Goal: Information Seeking & Learning: Learn about a topic

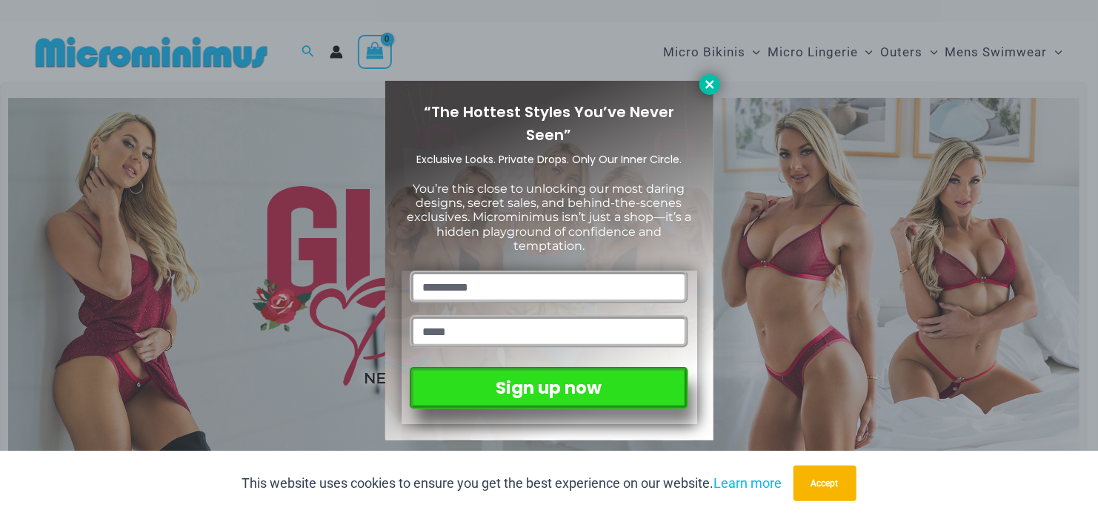
click at [705, 84] on icon at bounding box center [709, 84] width 13 height 13
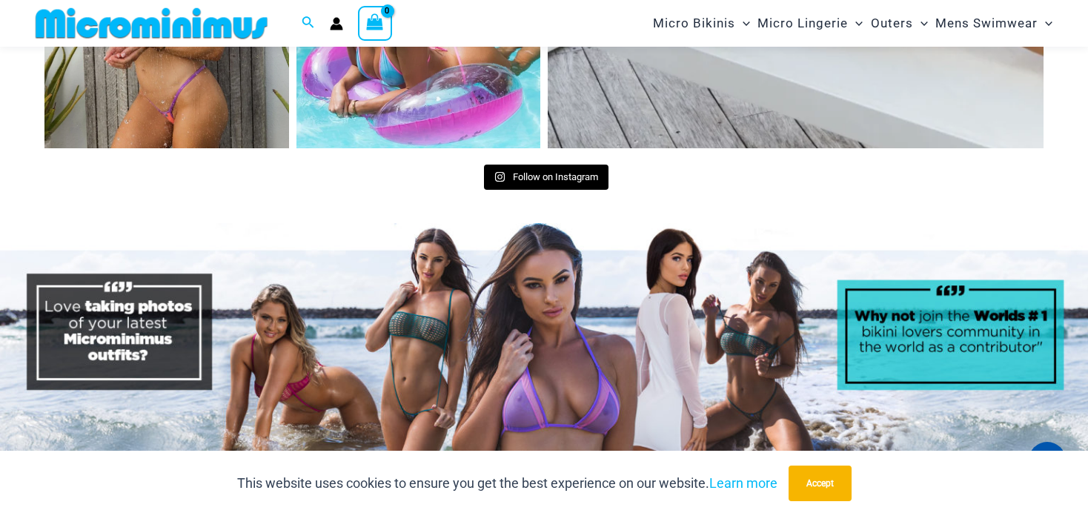
scroll to position [7092, 0]
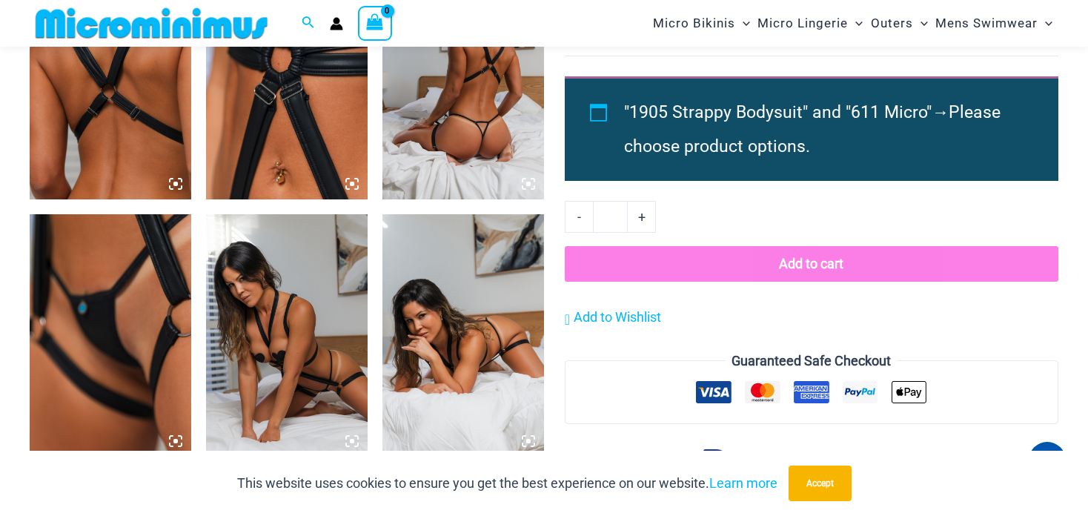
scroll to position [1345, 0]
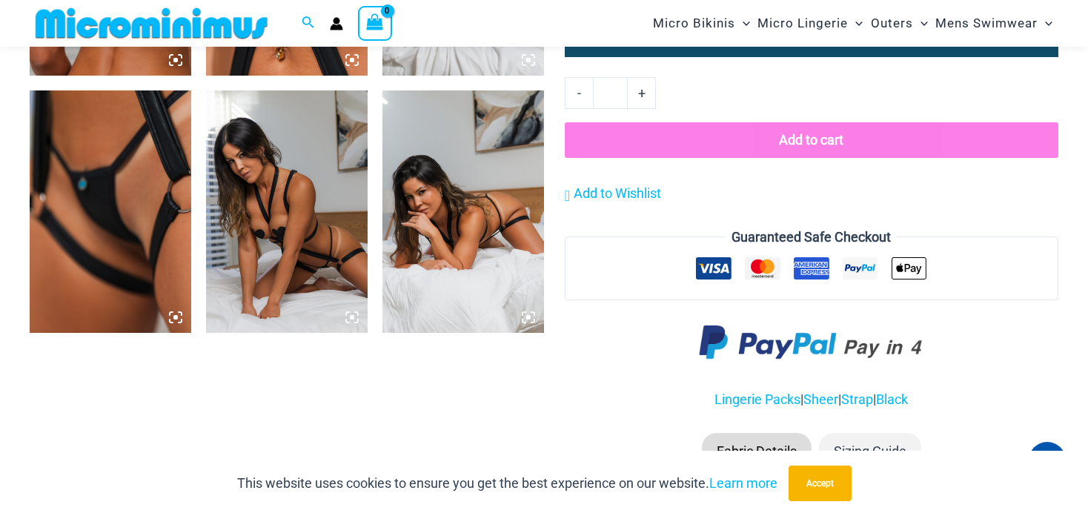
click at [127, 219] on img at bounding box center [111, 211] width 162 height 242
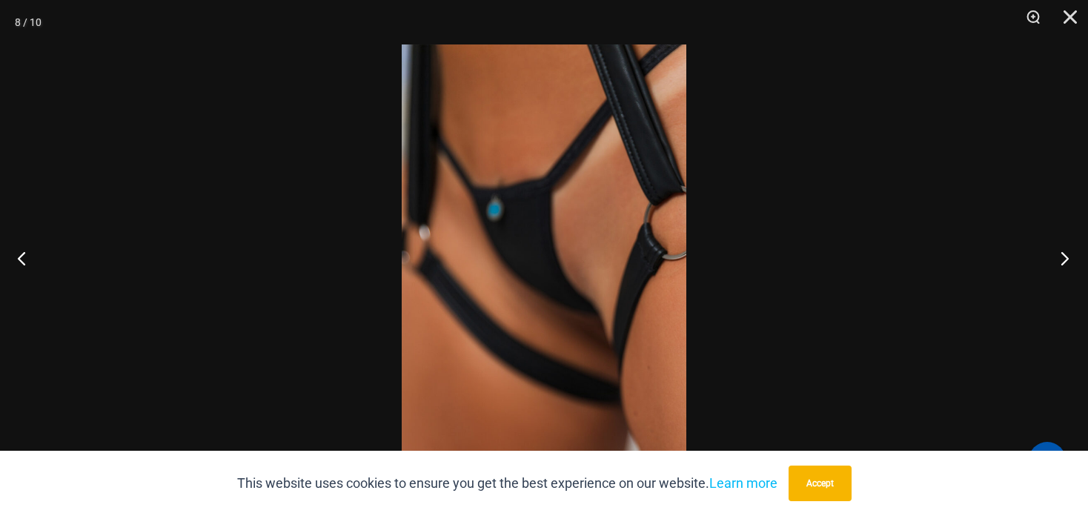
click at [1066, 254] on button "Next" at bounding box center [1060, 258] width 56 height 74
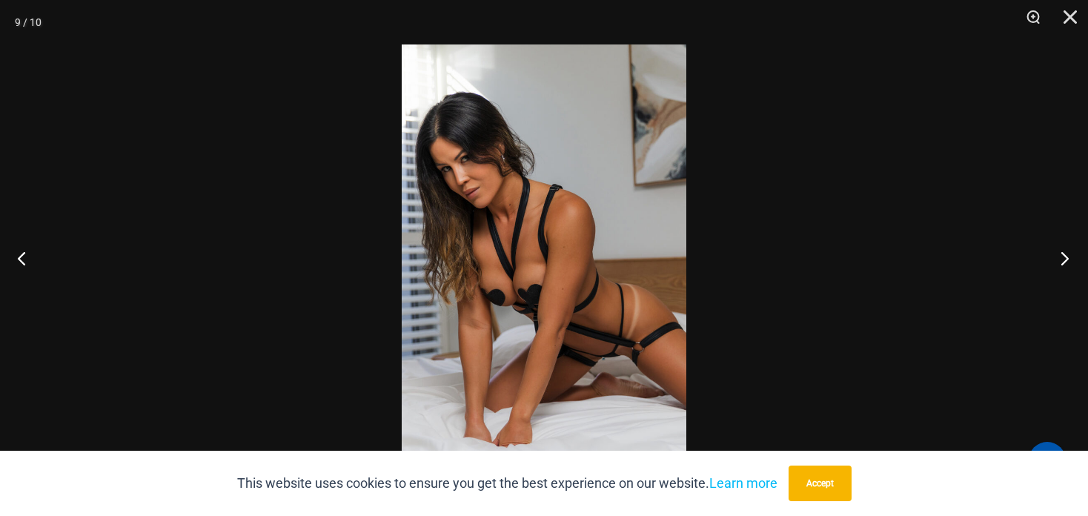
click at [1066, 254] on button "Next" at bounding box center [1060, 258] width 56 height 74
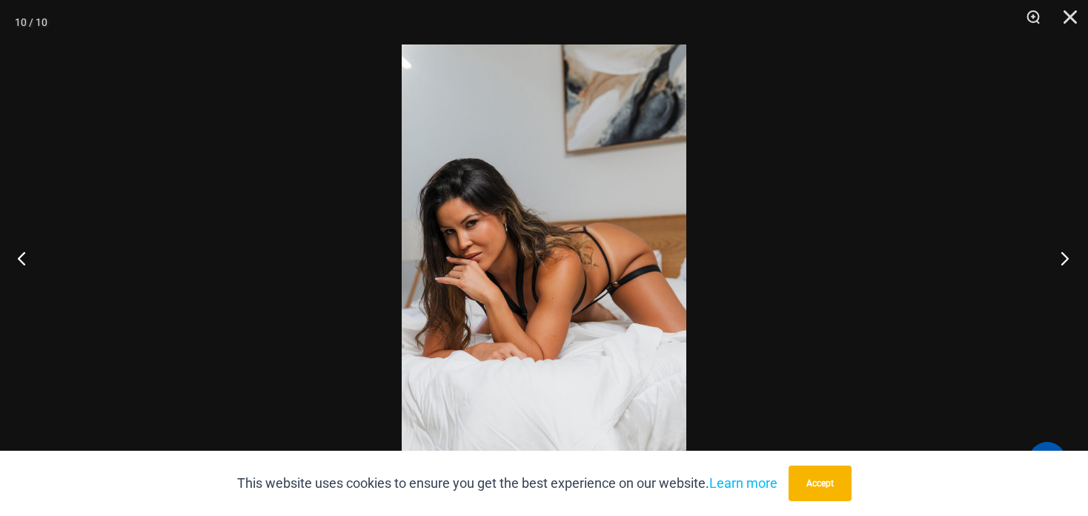
click at [1066, 254] on button "Next" at bounding box center [1060, 258] width 56 height 74
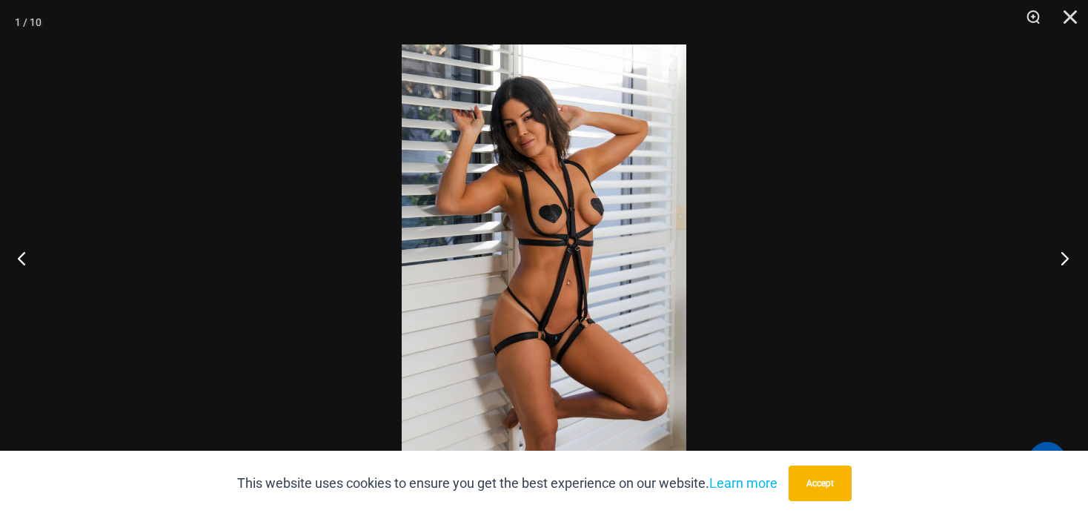
click at [1066, 254] on button "Next" at bounding box center [1060, 258] width 56 height 74
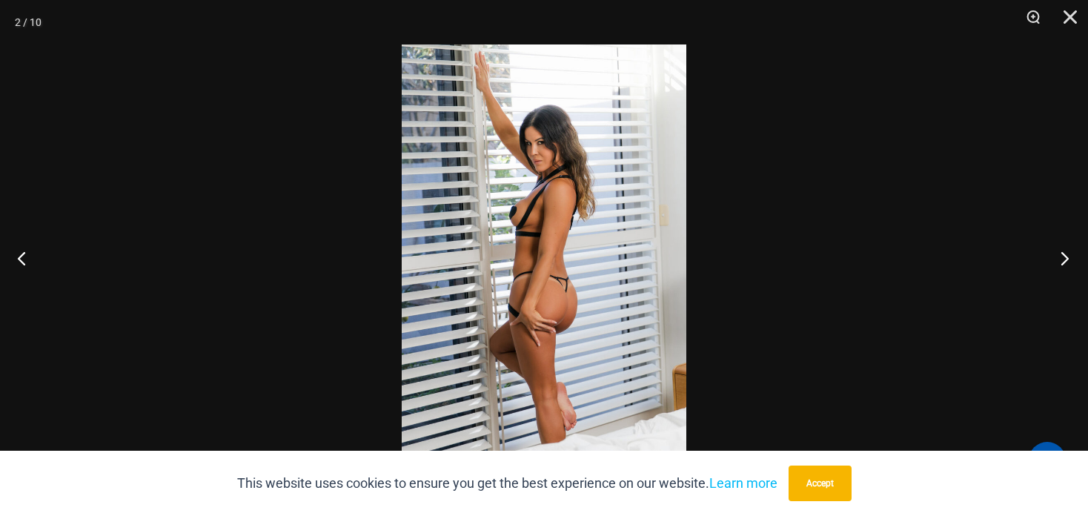
click at [1066, 254] on button "Next" at bounding box center [1060, 258] width 56 height 74
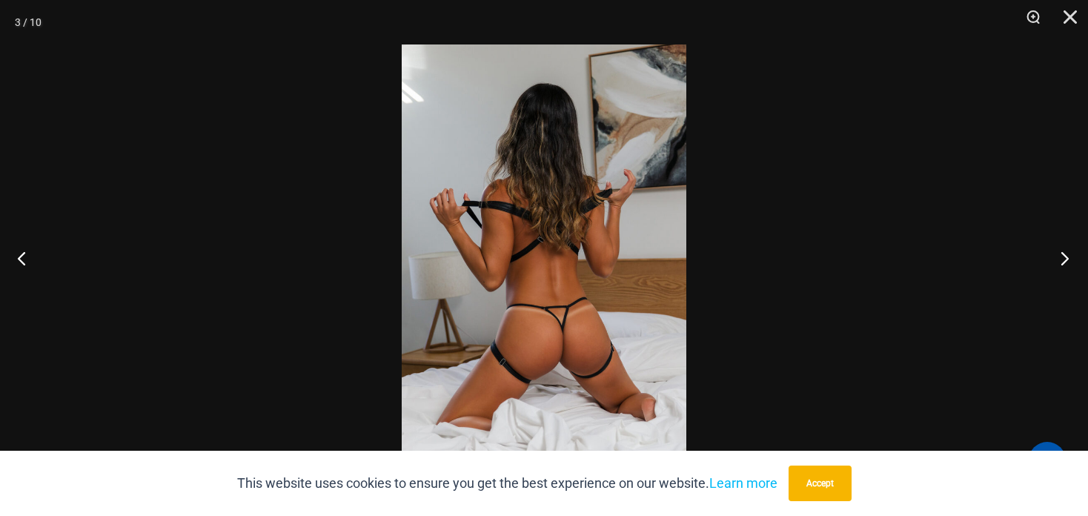
click at [1066, 254] on button "Next" at bounding box center [1060, 258] width 56 height 74
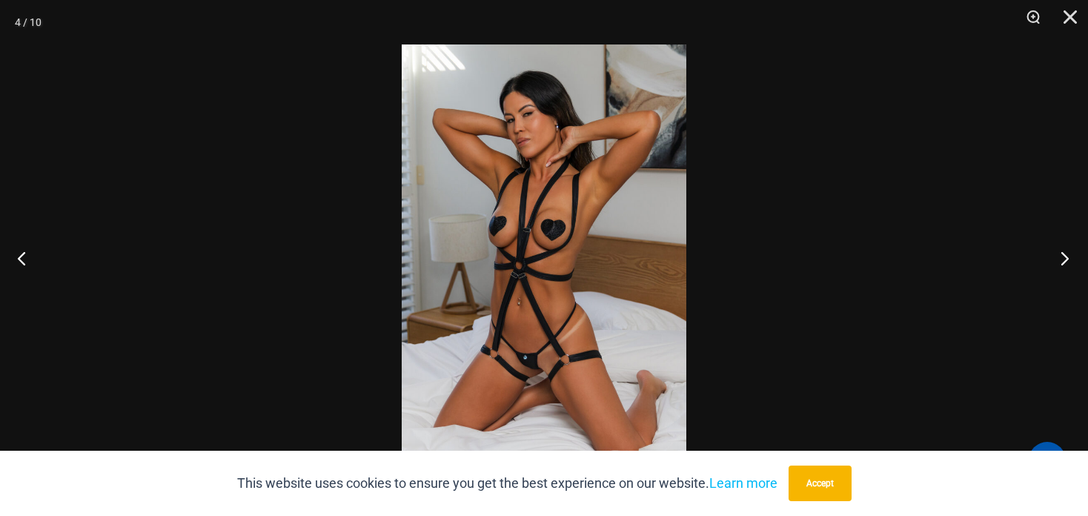
click at [1066, 254] on button "Next" at bounding box center [1060, 258] width 56 height 74
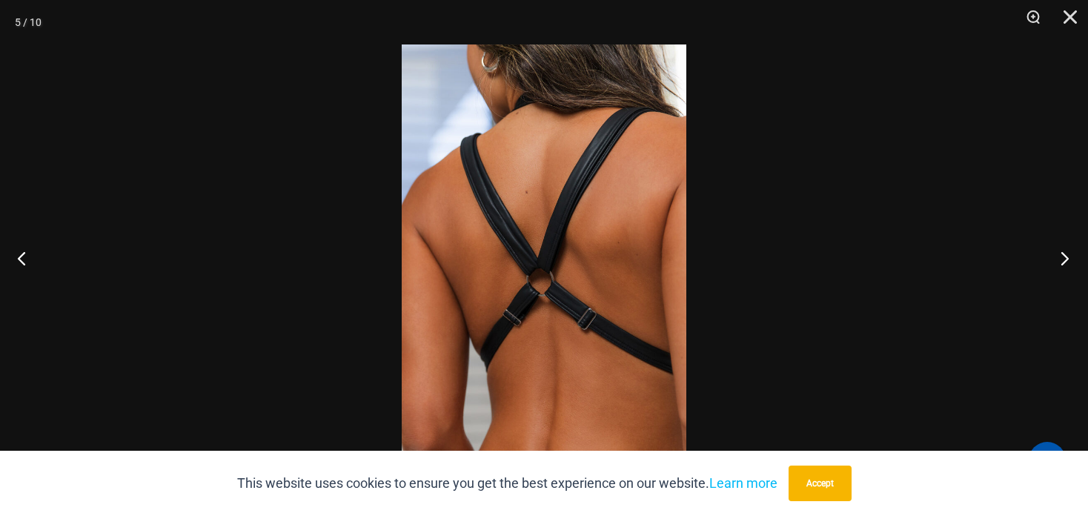
click at [1066, 254] on button "Next" at bounding box center [1060, 258] width 56 height 74
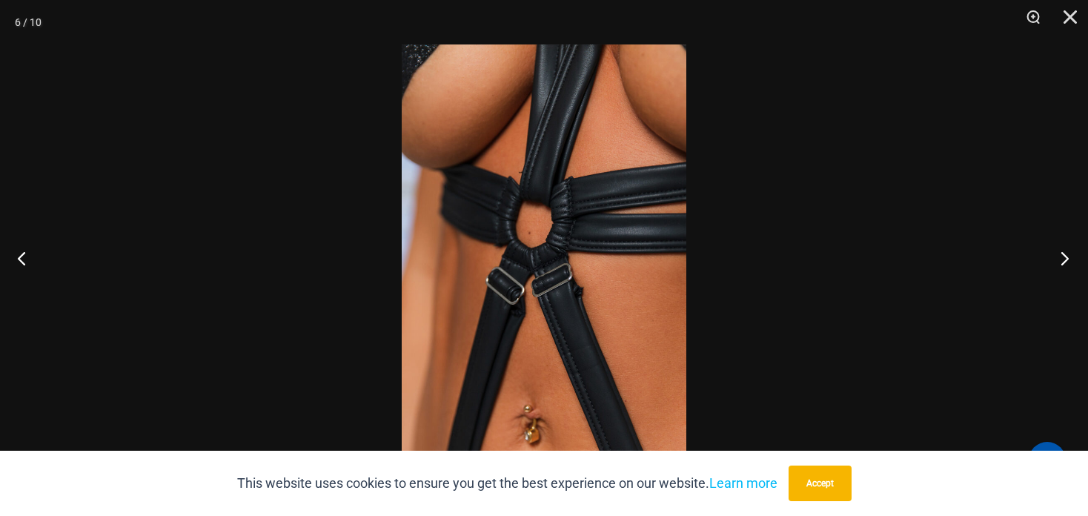
click at [1066, 254] on button "Next" at bounding box center [1060, 258] width 56 height 74
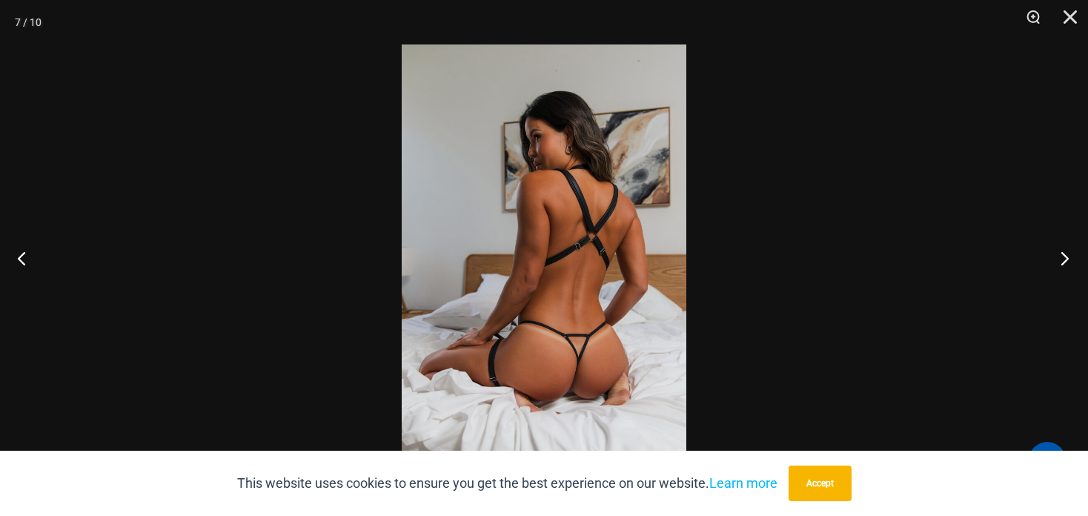
click at [1066, 254] on button "Next" at bounding box center [1060, 258] width 56 height 74
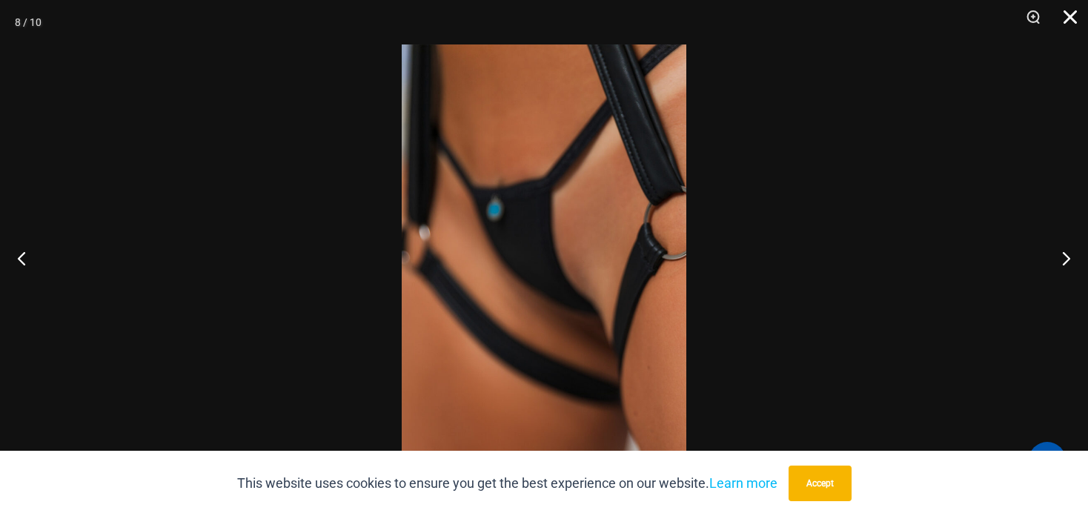
click at [1062, 19] on button "Close" at bounding box center [1064, 22] width 37 height 44
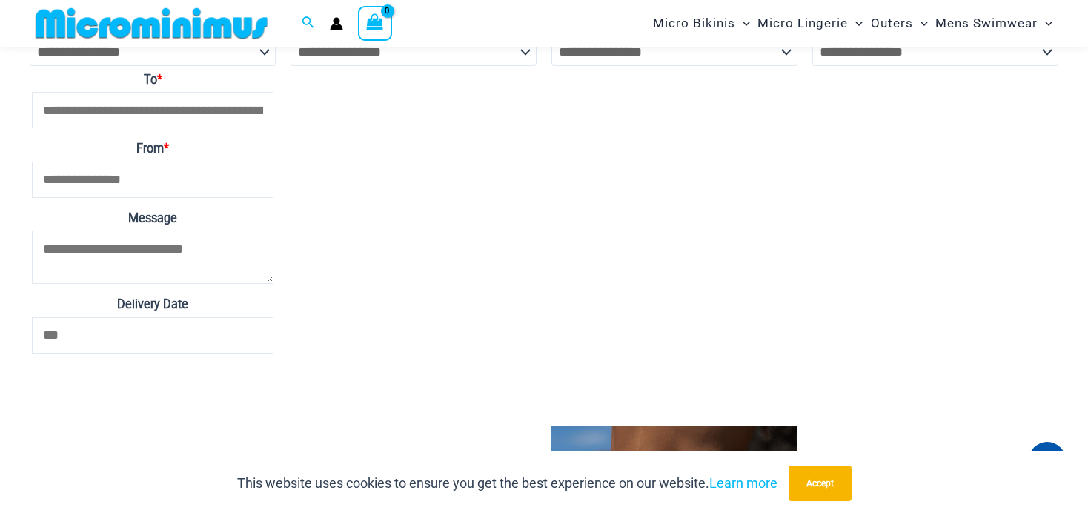
scroll to position [4061, 0]
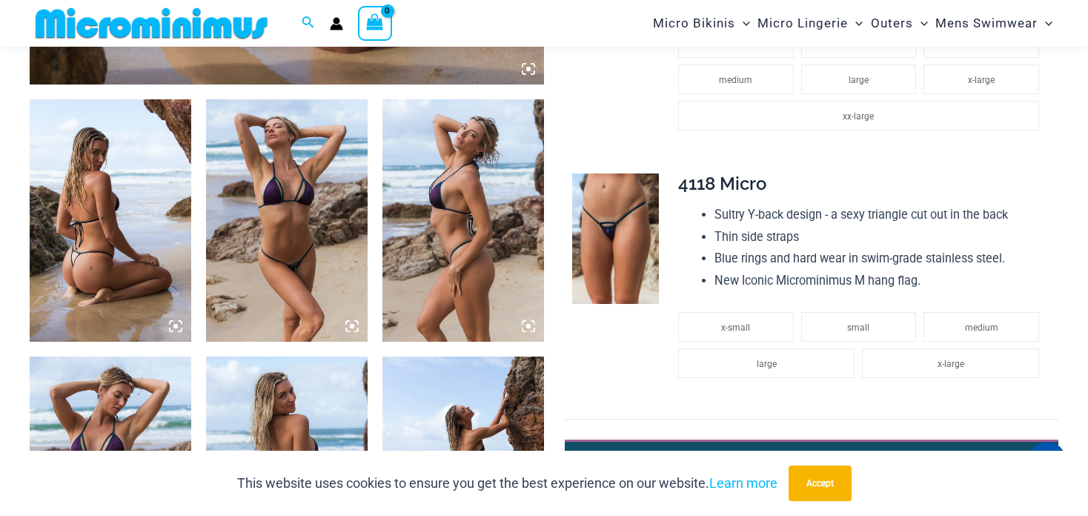
scroll to position [851, 0]
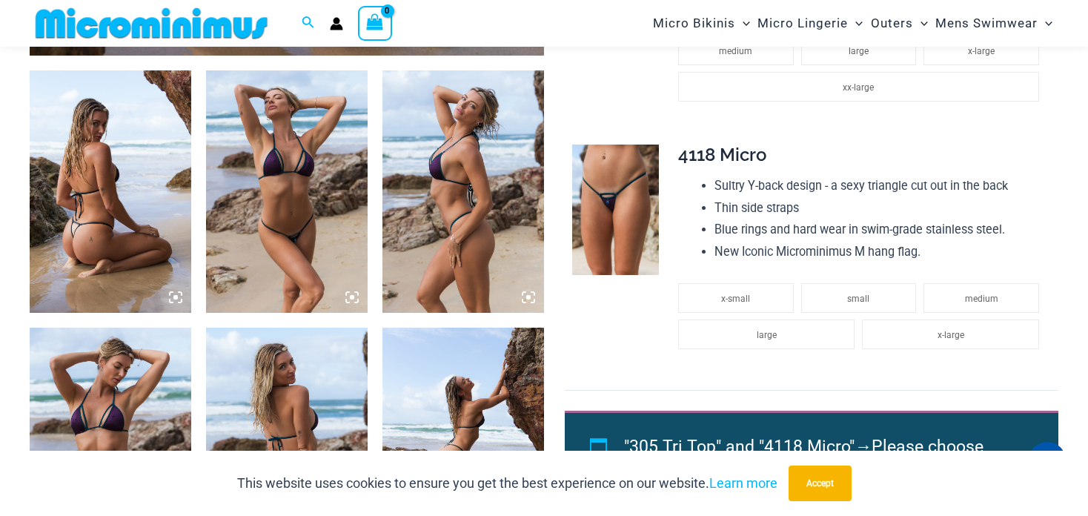
click at [85, 182] on img at bounding box center [111, 191] width 162 height 242
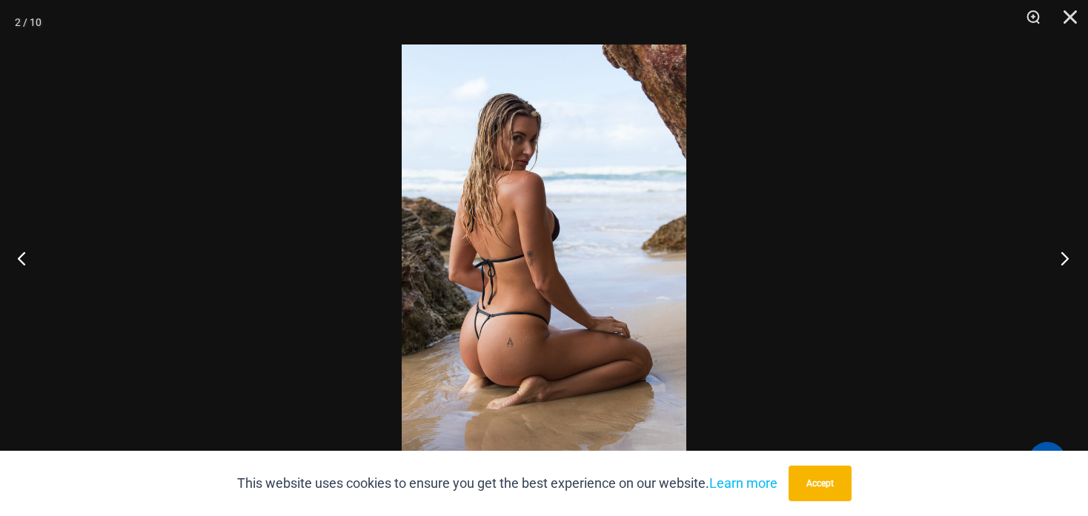
click at [1068, 247] on button "Next" at bounding box center [1060, 258] width 56 height 74
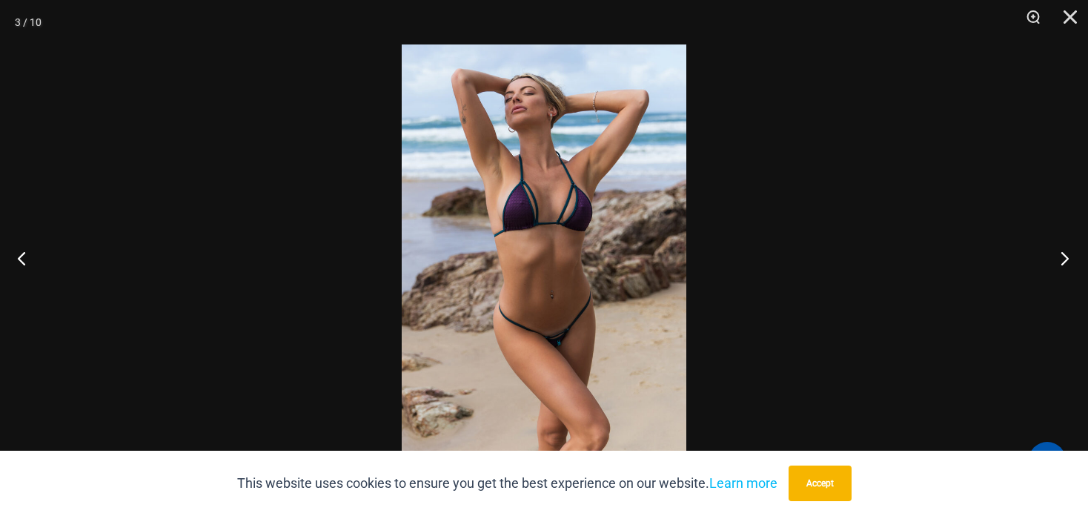
click at [1066, 250] on button "Next" at bounding box center [1060, 258] width 56 height 74
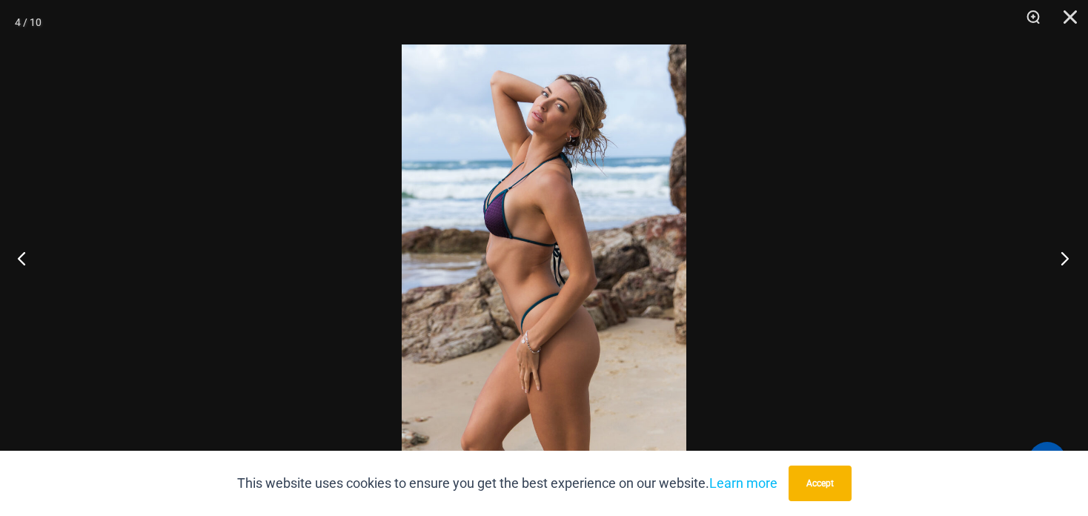
click at [1066, 250] on button "Next" at bounding box center [1060, 258] width 56 height 74
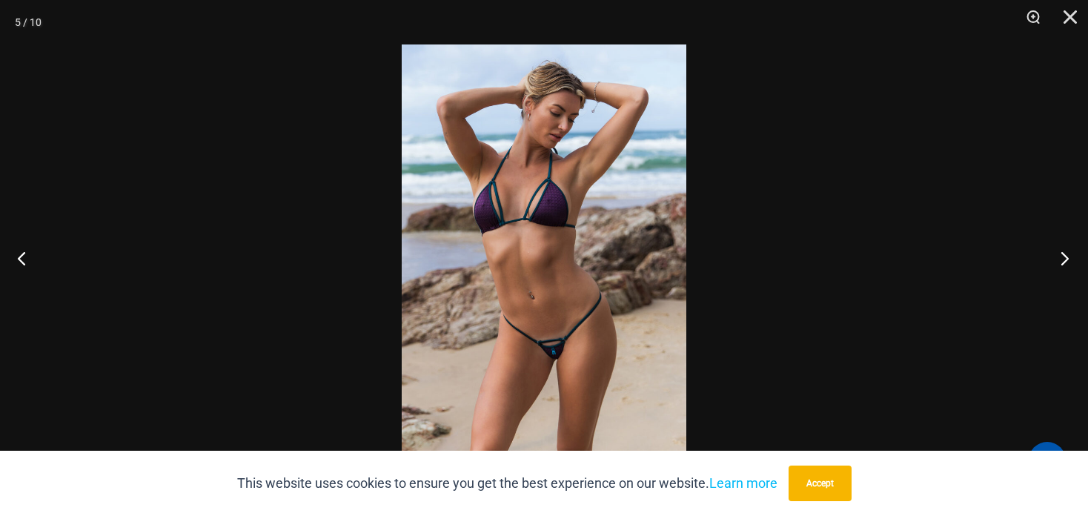
click at [1066, 250] on button "Next" at bounding box center [1060, 258] width 56 height 74
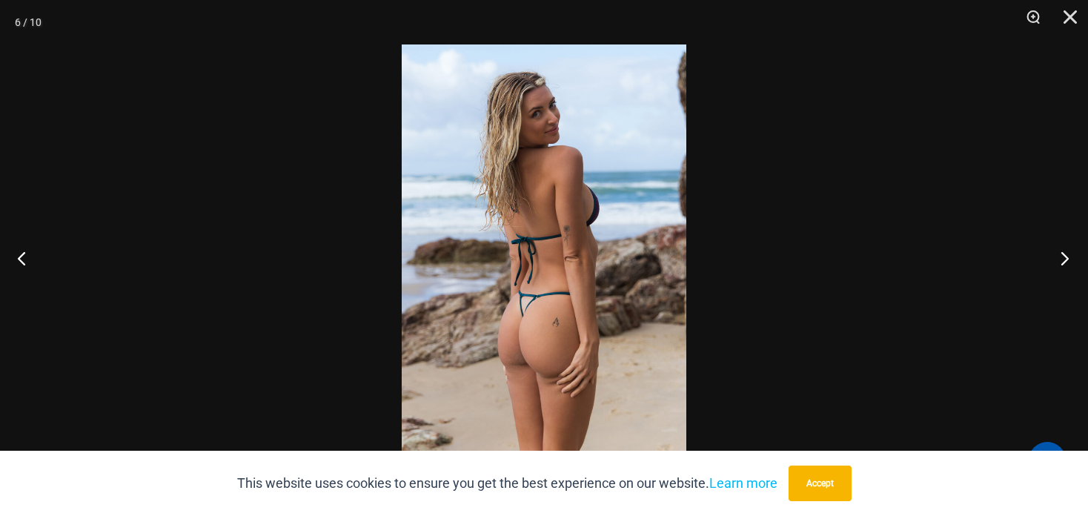
click at [1066, 250] on button "Next" at bounding box center [1060, 258] width 56 height 74
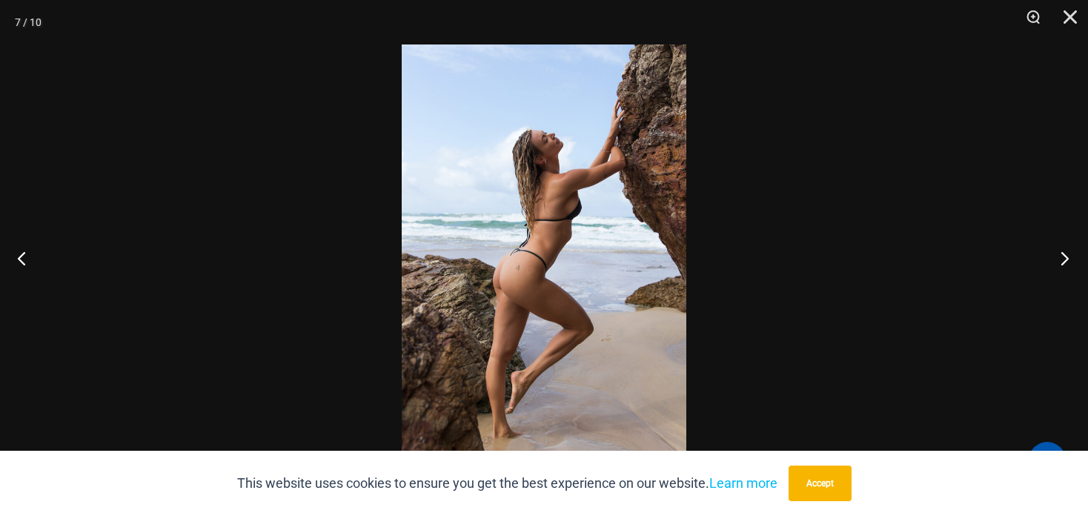
click at [1066, 250] on button "Next" at bounding box center [1060, 258] width 56 height 74
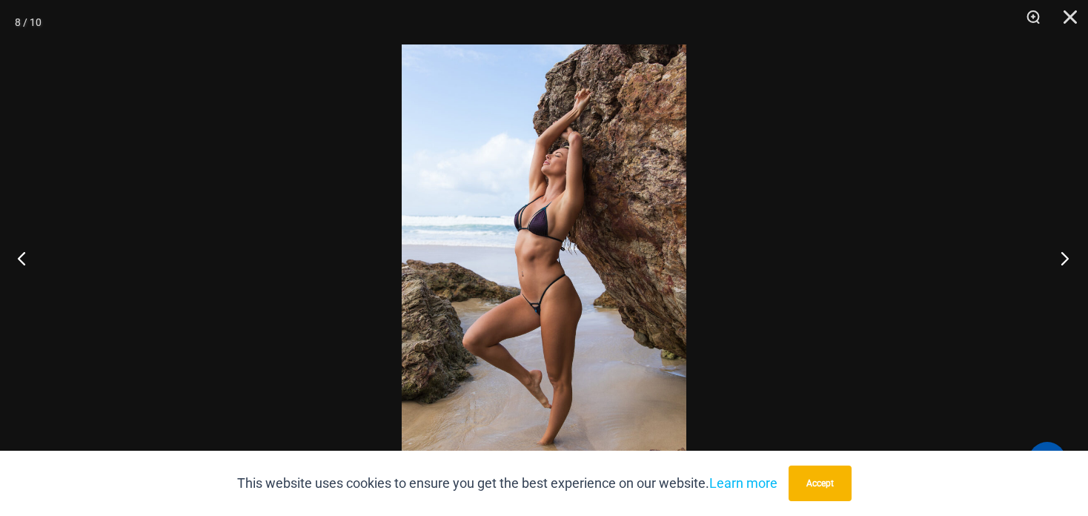
click at [1066, 250] on button "Next" at bounding box center [1060, 258] width 56 height 74
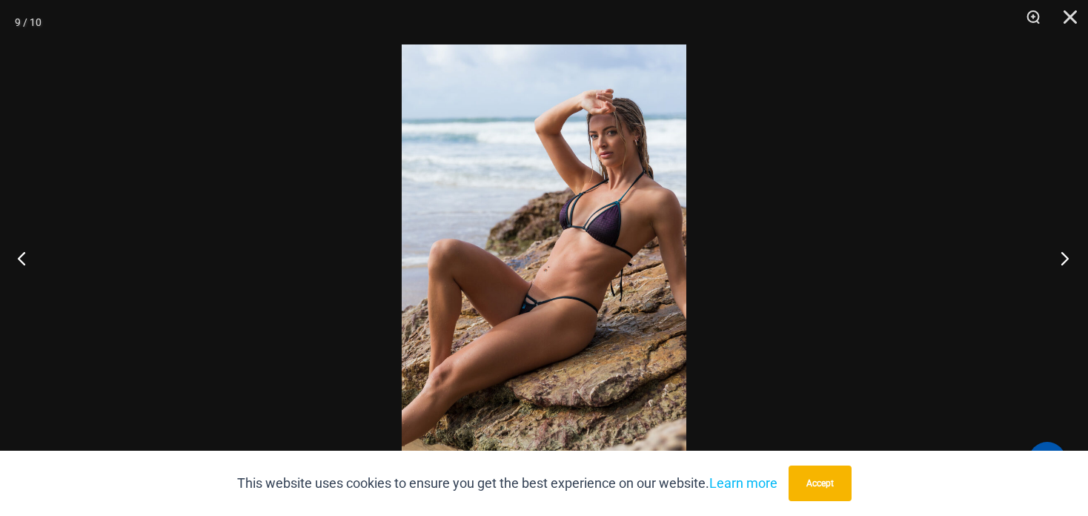
click at [1066, 250] on button "Next" at bounding box center [1060, 258] width 56 height 74
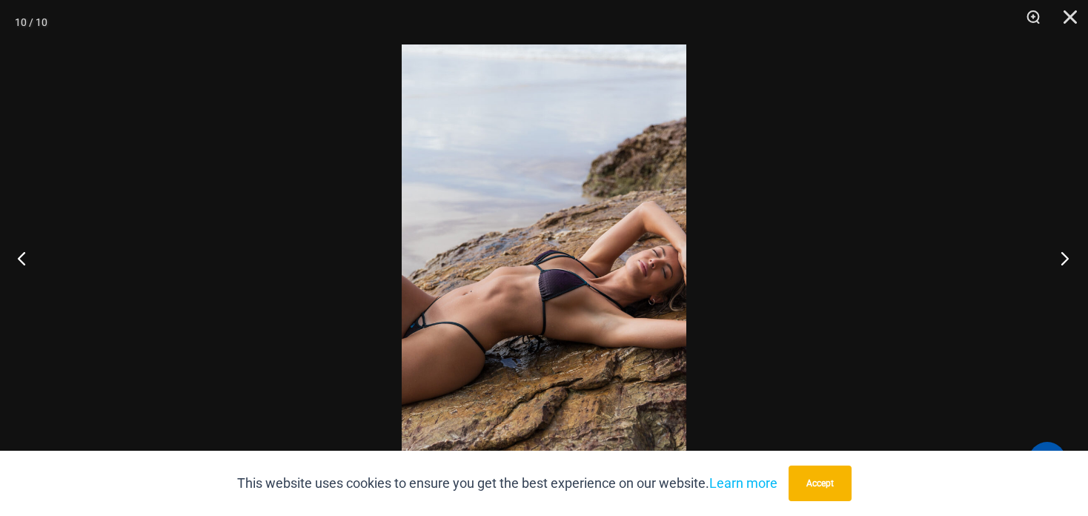
click at [1066, 250] on button "Next" at bounding box center [1060, 258] width 56 height 74
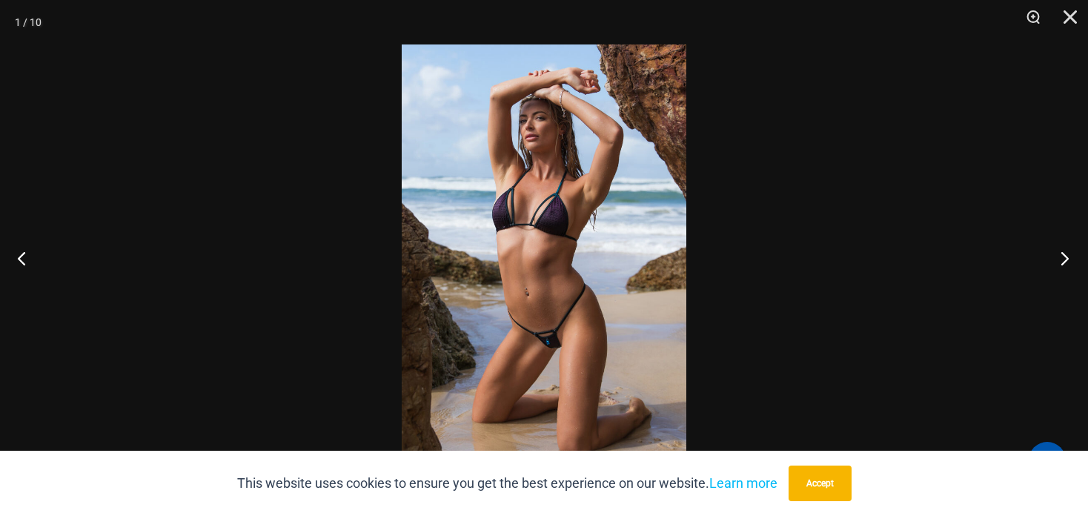
click at [1066, 250] on button "Next" at bounding box center [1060, 258] width 56 height 74
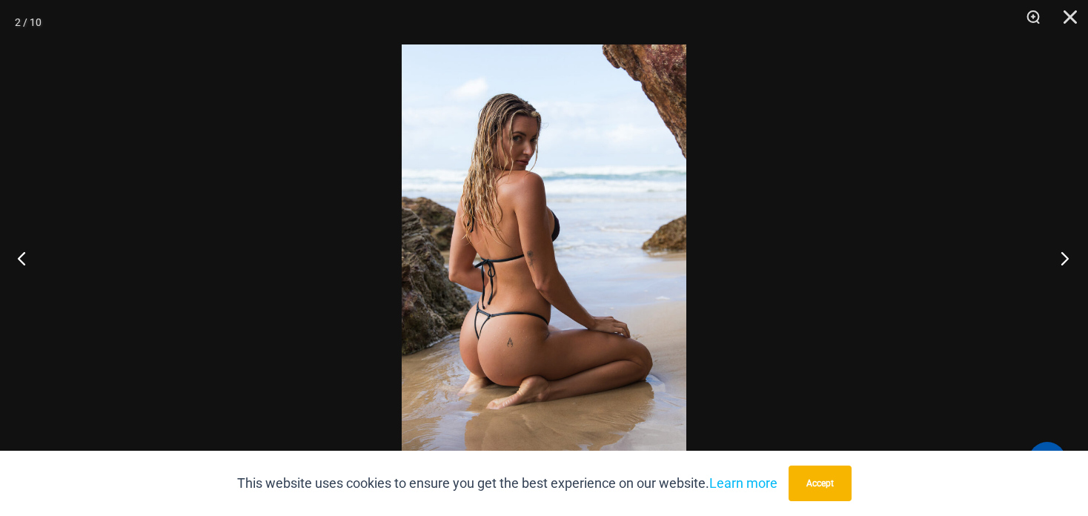
click at [1066, 250] on button "Next" at bounding box center [1060, 258] width 56 height 74
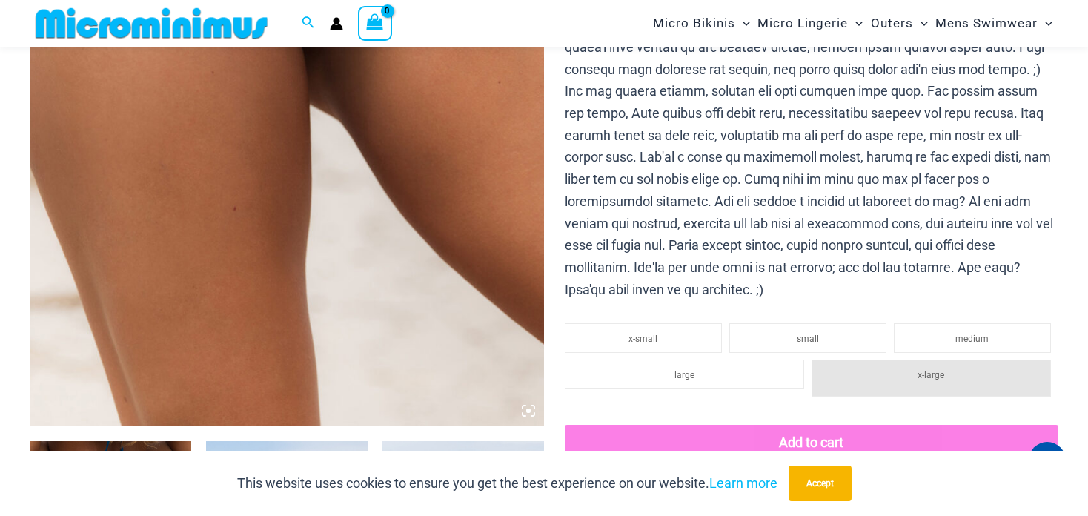
scroll to position [851, 0]
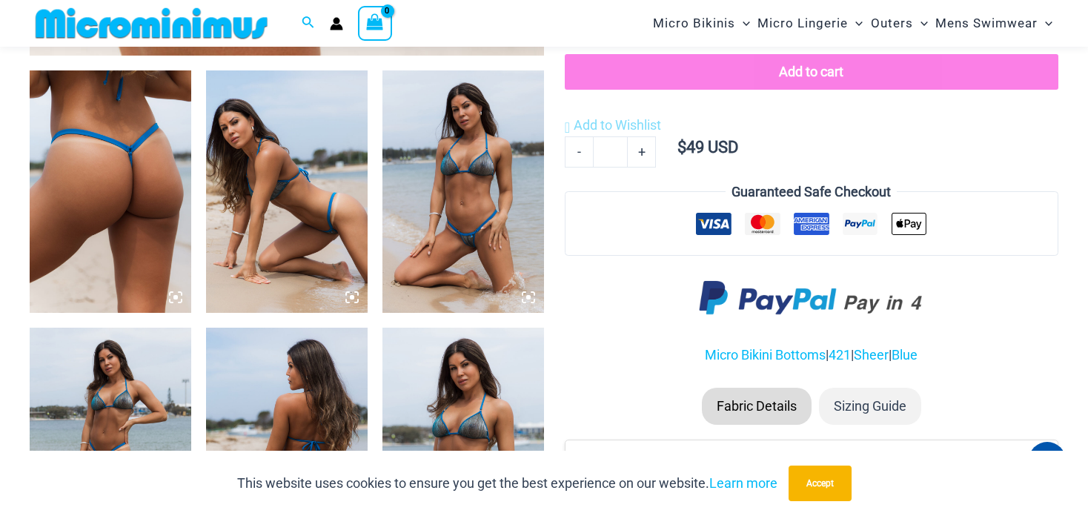
click at [136, 178] on img at bounding box center [111, 191] width 162 height 242
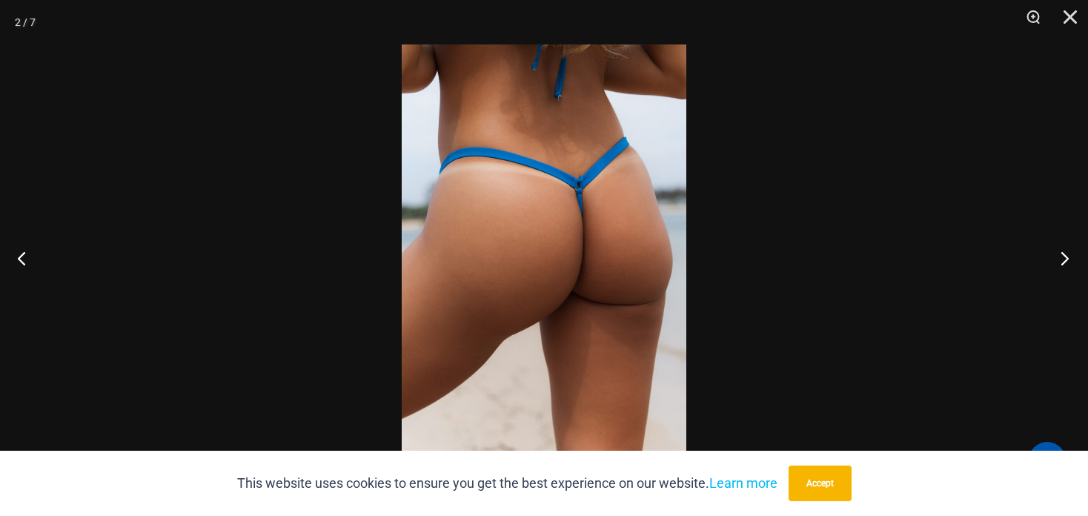
click at [1069, 253] on button "Next" at bounding box center [1060, 258] width 56 height 74
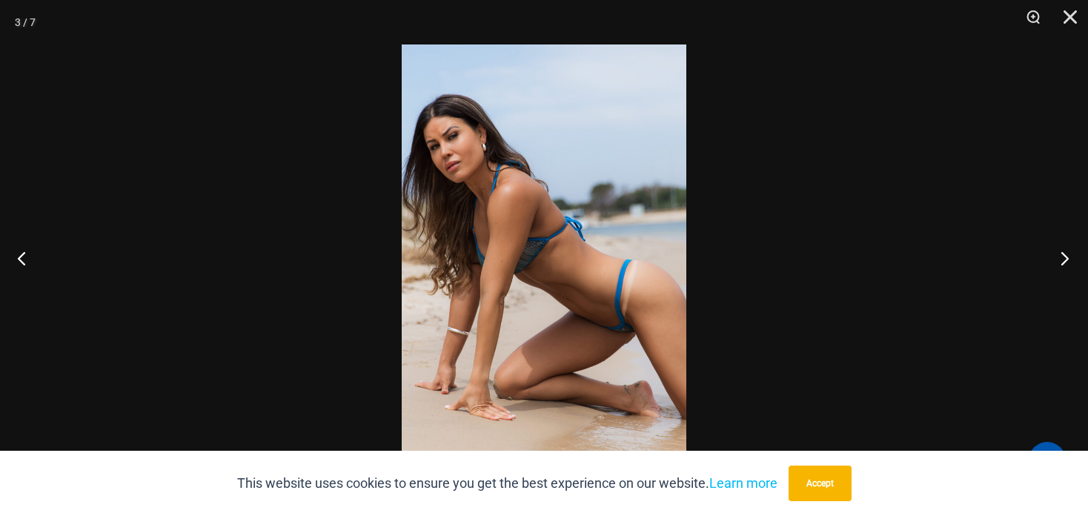
click at [1069, 253] on button "Next" at bounding box center [1060, 258] width 56 height 74
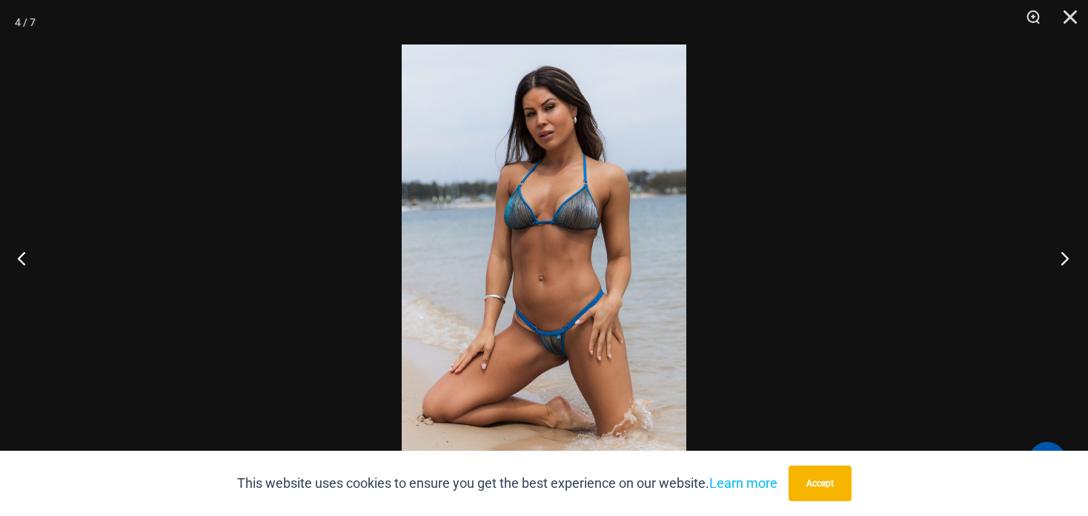
click at [1066, 253] on button "Next" at bounding box center [1060, 258] width 56 height 74
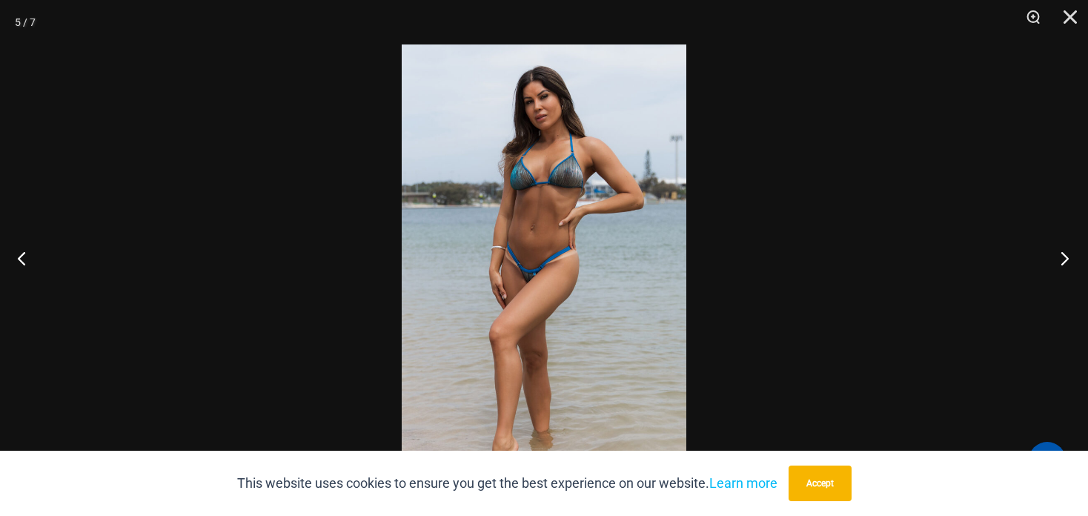
click at [1065, 254] on button "Next" at bounding box center [1060, 258] width 56 height 74
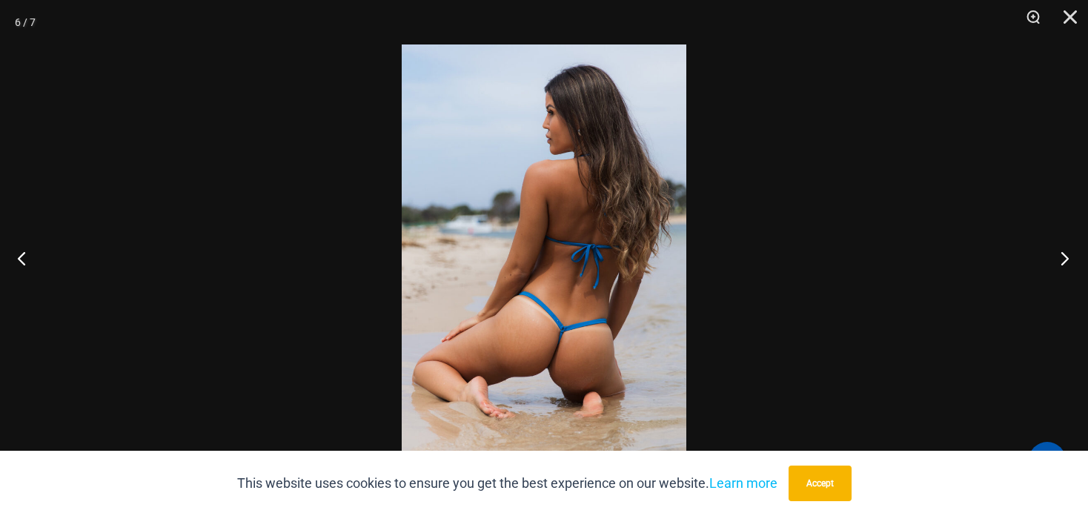
click at [1064, 254] on button "Next" at bounding box center [1060, 258] width 56 height 74
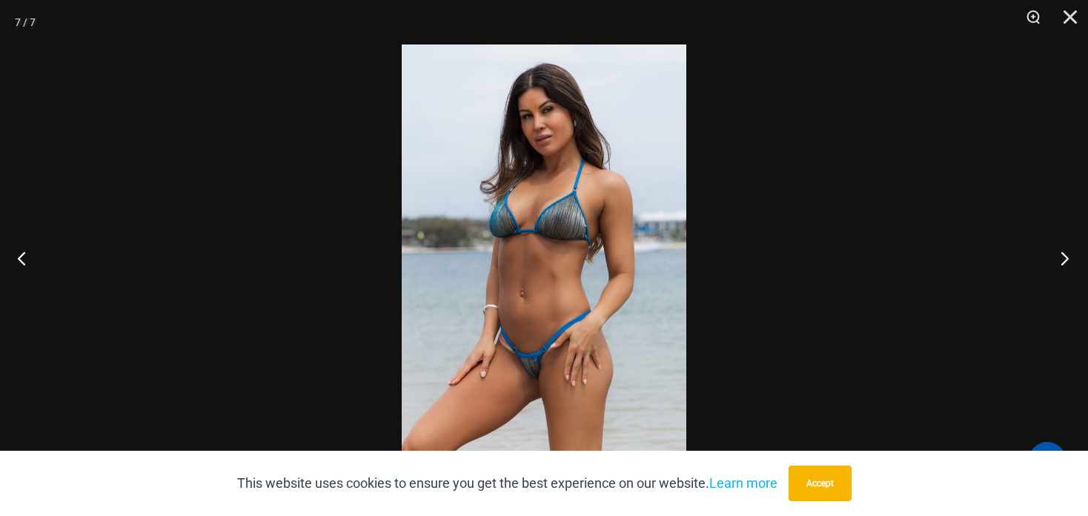
click at [1063, 254] on button "Next" at bounding box center [1060, 258] width 56 height 74
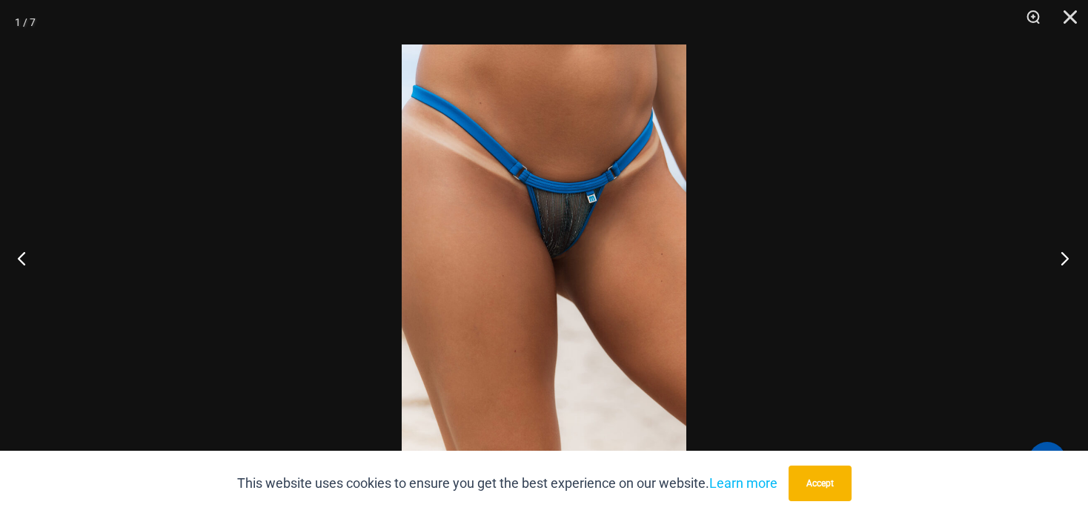
click at [1063, 254] on button "Next" at bounding box center [1060, 258] width 56 height 74
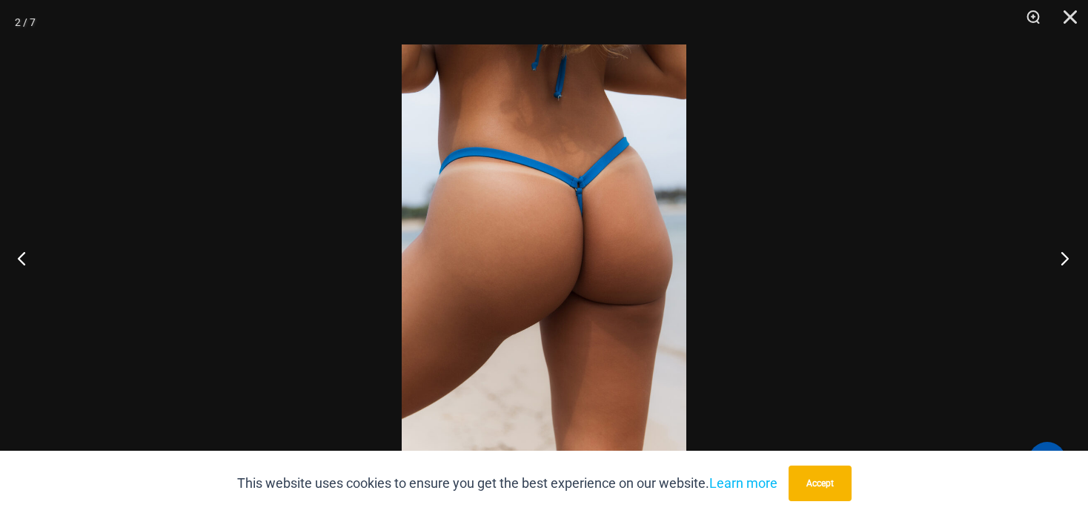
click at [1063, 254] on button "Next" at bounding box center [1060, 258] width 56 height 74
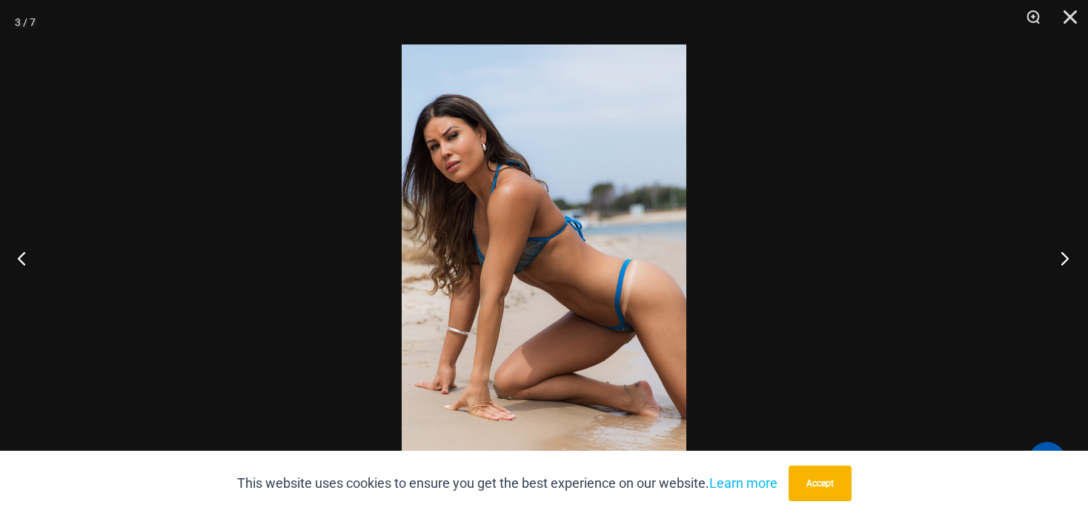
click at [1063, 254] on button "Next" at bounding box center [1060, 258] width 56 height 74
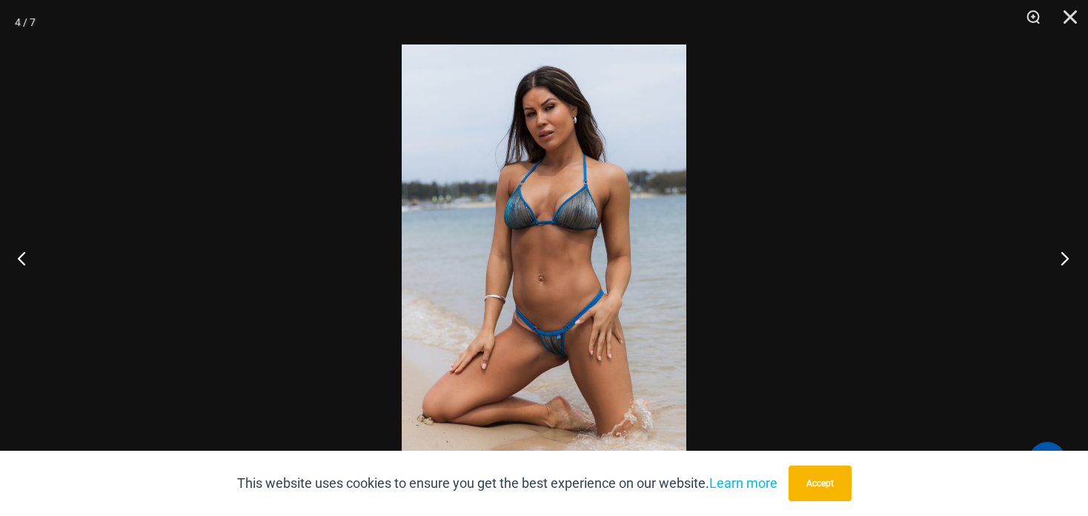
click at [1063, 254] on button "Next" at bounding box center [1060, 258] width 56 height 74
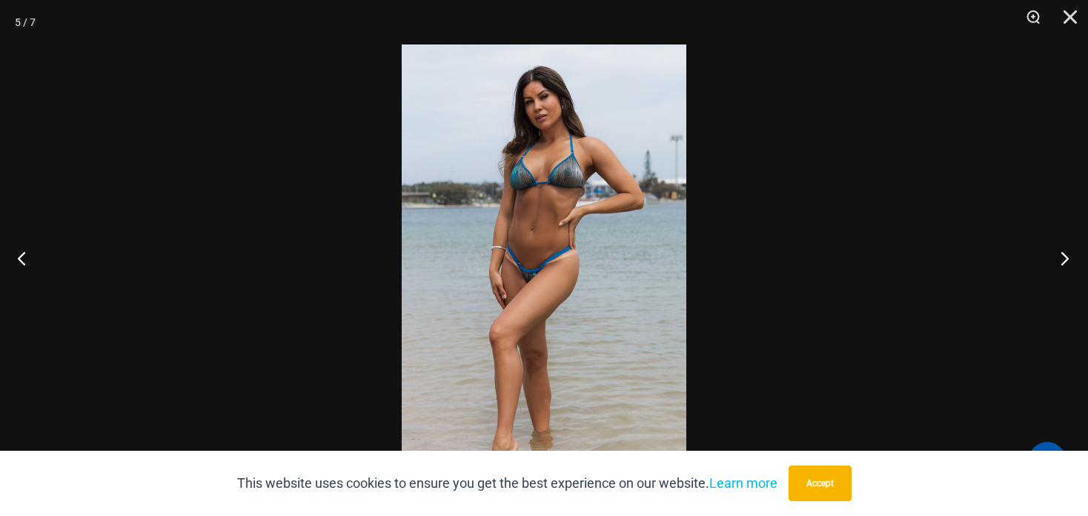
click at [1063, 254] on button "Next" at bounding box center [1060, 258] width 56 height 74
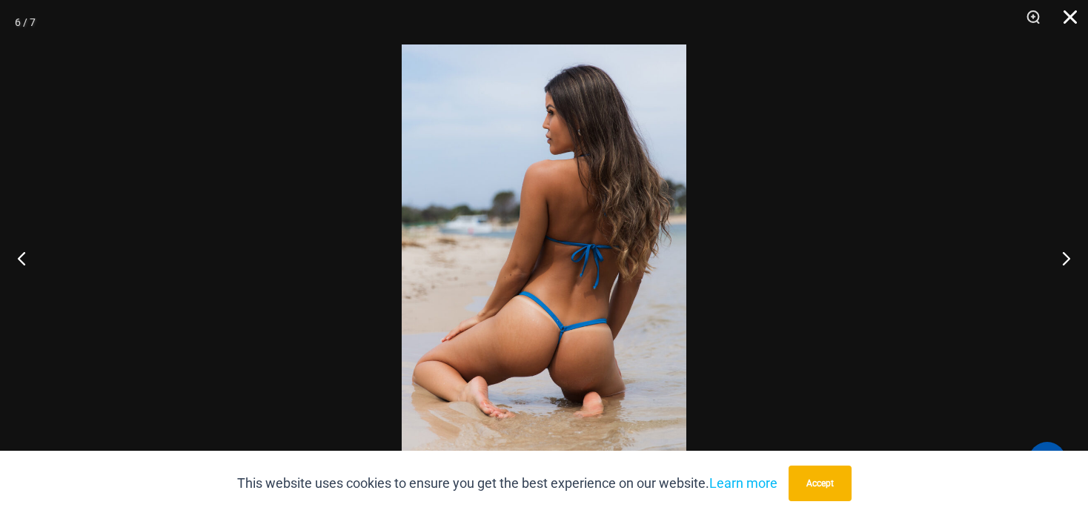
click at [1063, 19] on button "Close" at bounding box center [1064, 22] width 37 height 44
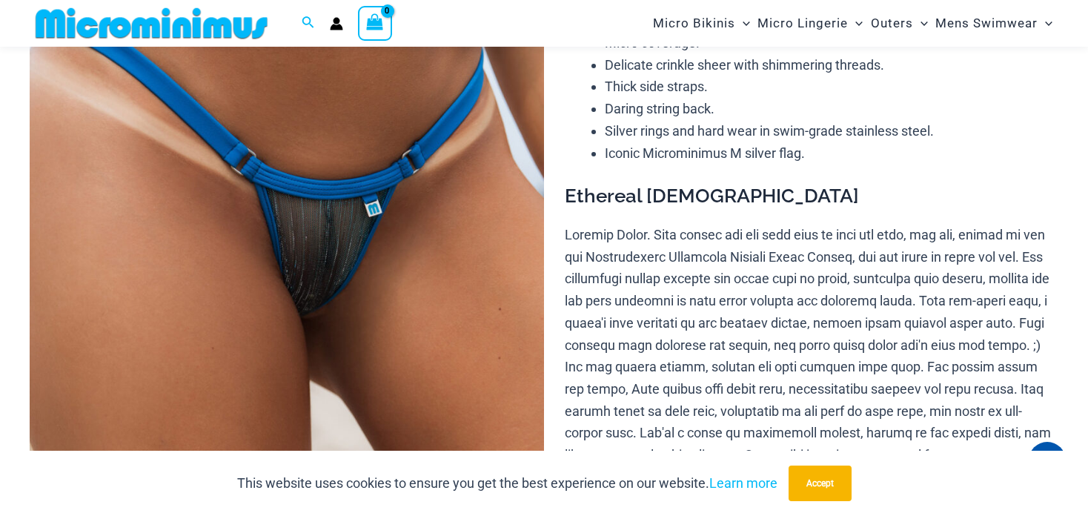
scroll to position [110, 0]
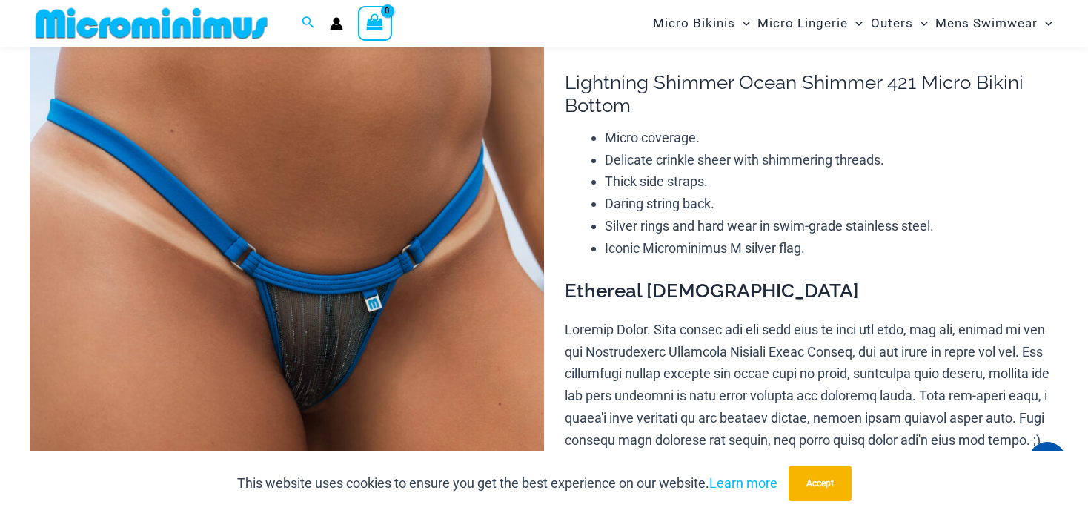
click at [278, 198] on img at bounding box center [287, 410] width 514 height 771
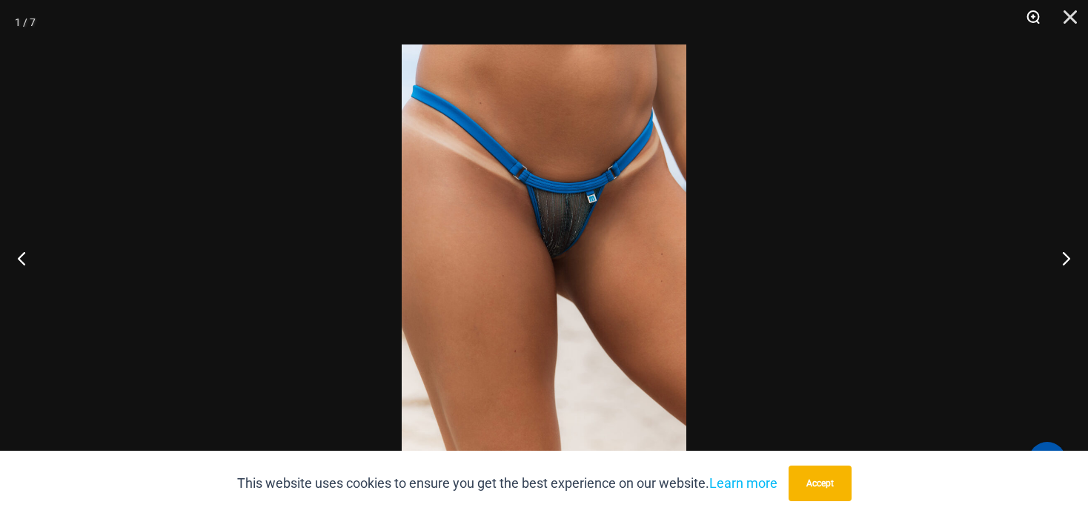
click at [1039, 15] on button "Zoom" at bounding box center [1027, 22] width 37 height 44
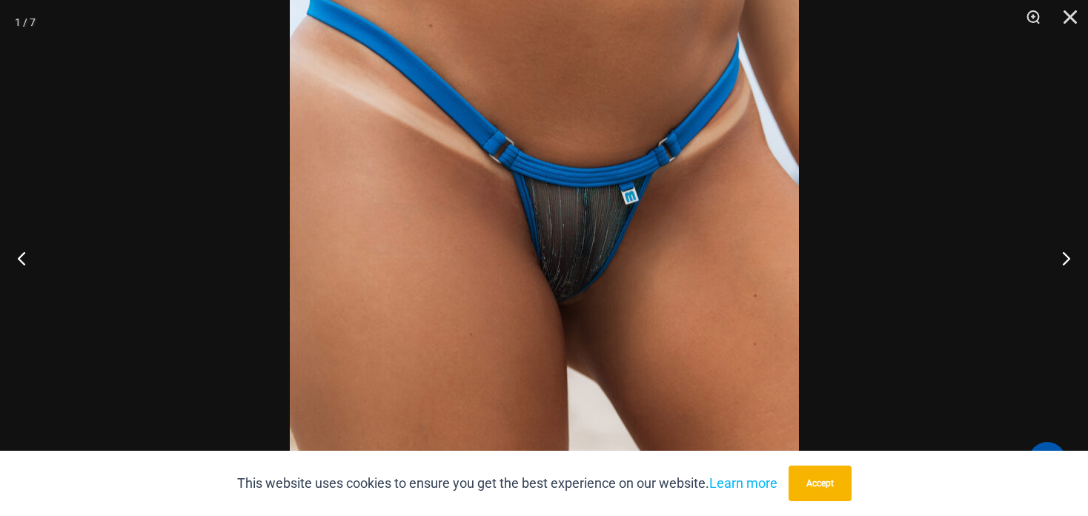
click at [699, 268] on img at bounding box center [544, 302] width 509 height 763
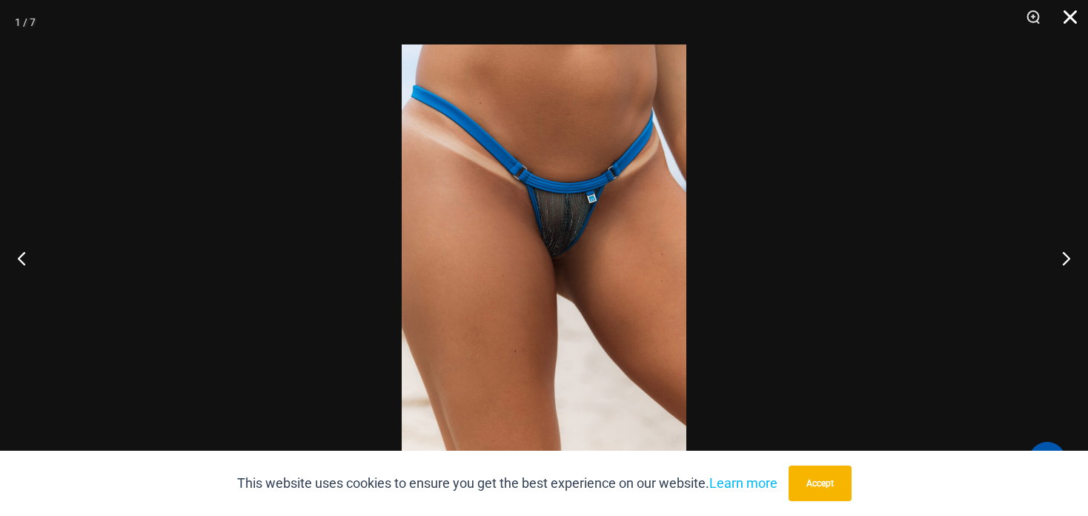
click at [1068, 19] on button "Close" at bounding box center [1064, 22] width 37 height 44
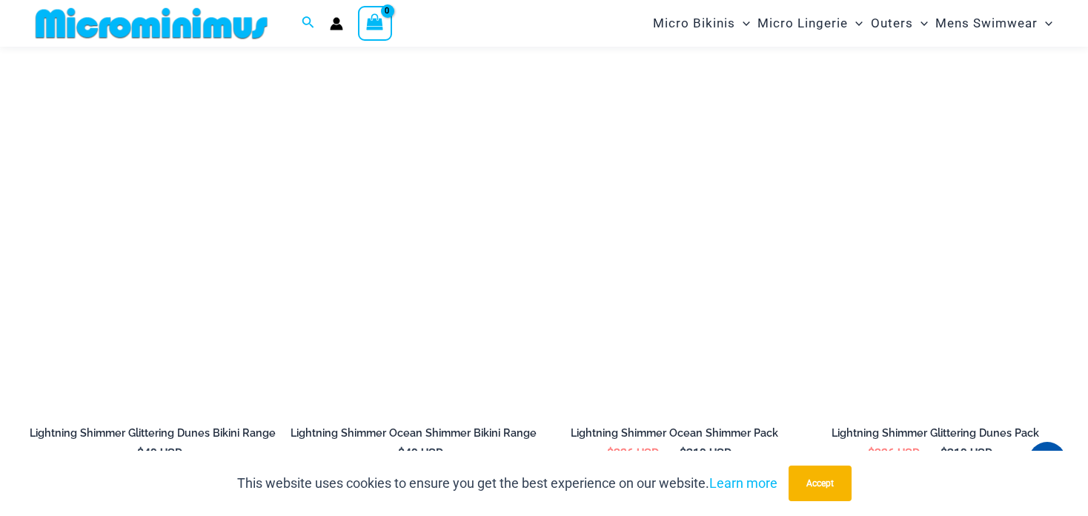
scroll to position [1719, 0]
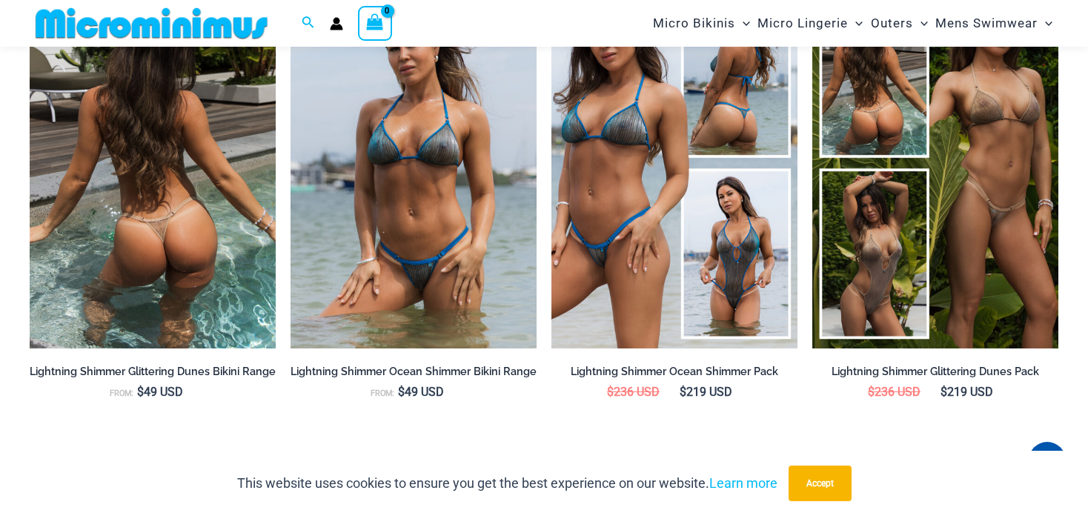
click at [132, 198] on img at bounding box center [153, 163] width 246 height 369
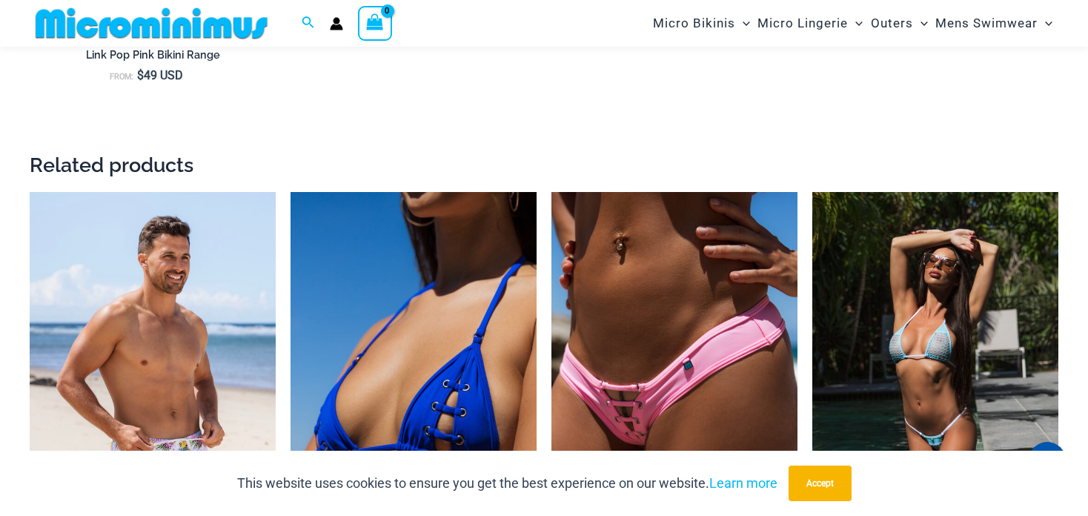
scroll to position [2950, 0]
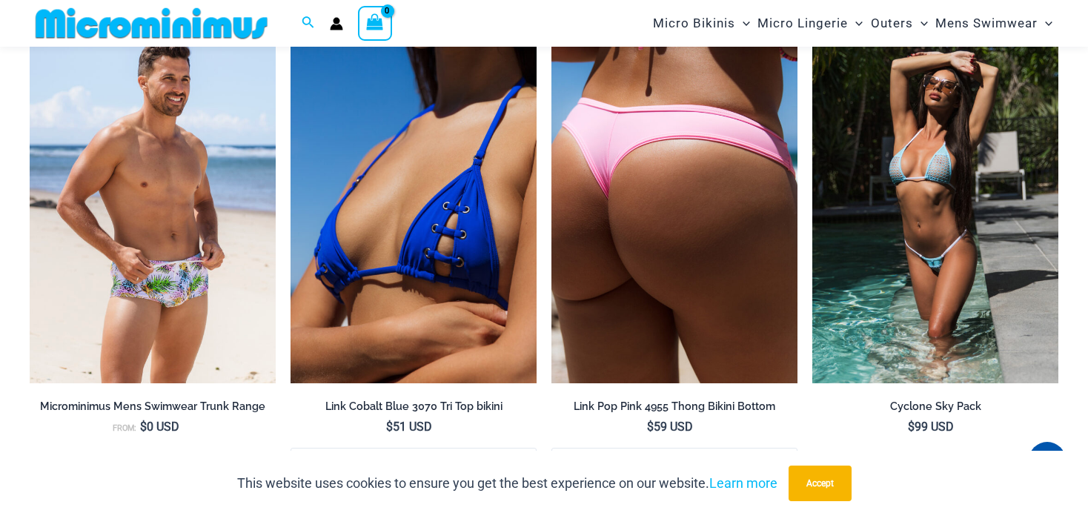
click at [753, 208] on img at bounding box center [674, 198] width 246 height 369
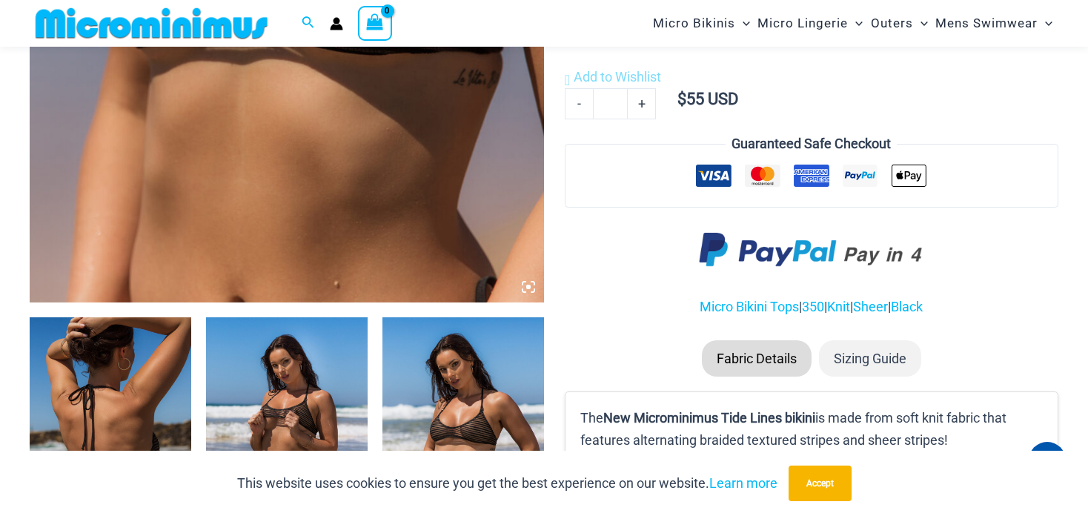
scroll to position [851, 0]
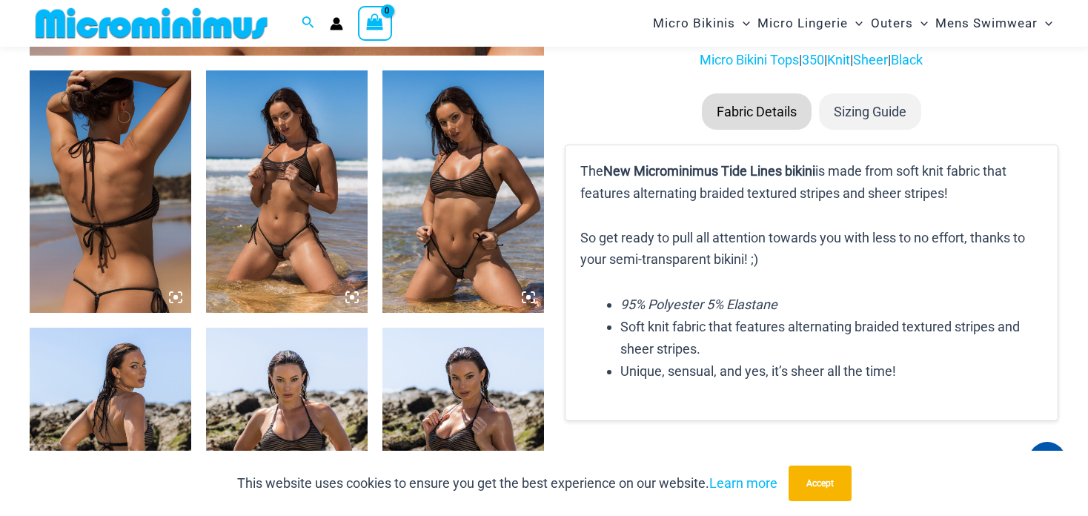
click at [82, 196] on img at bounding box center [111, 191] width 162 height 242
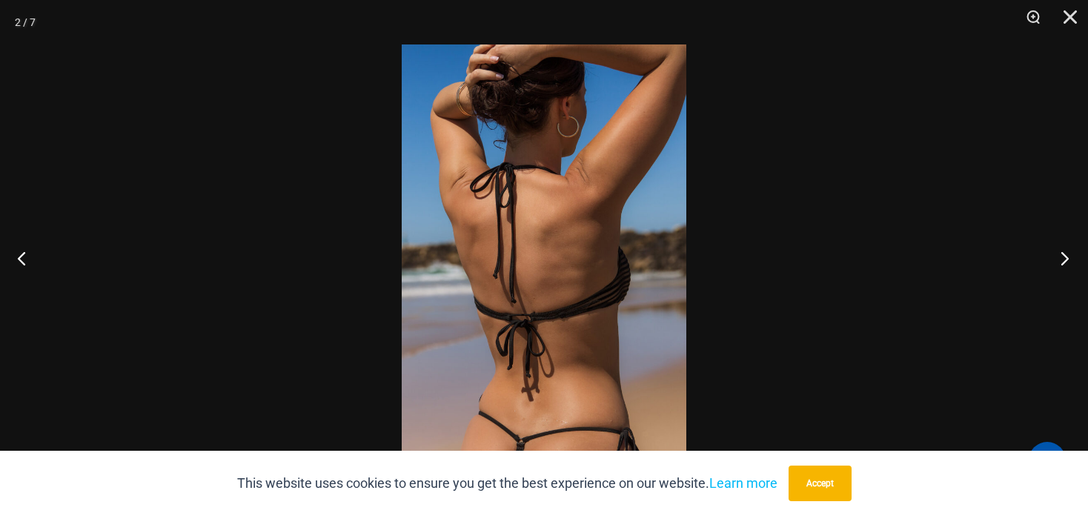
click at [1065, 256] on button "Next" at bounding box center [1060, 258] width 56 height 74
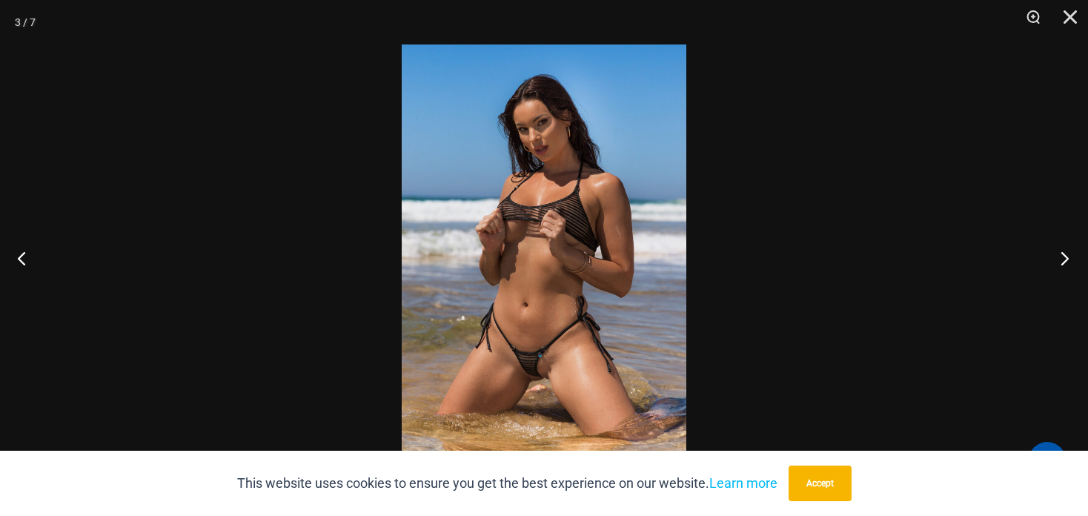
click at [1065, 256] on button "Next" at bounding box center [1060, 258] width 56 height 74
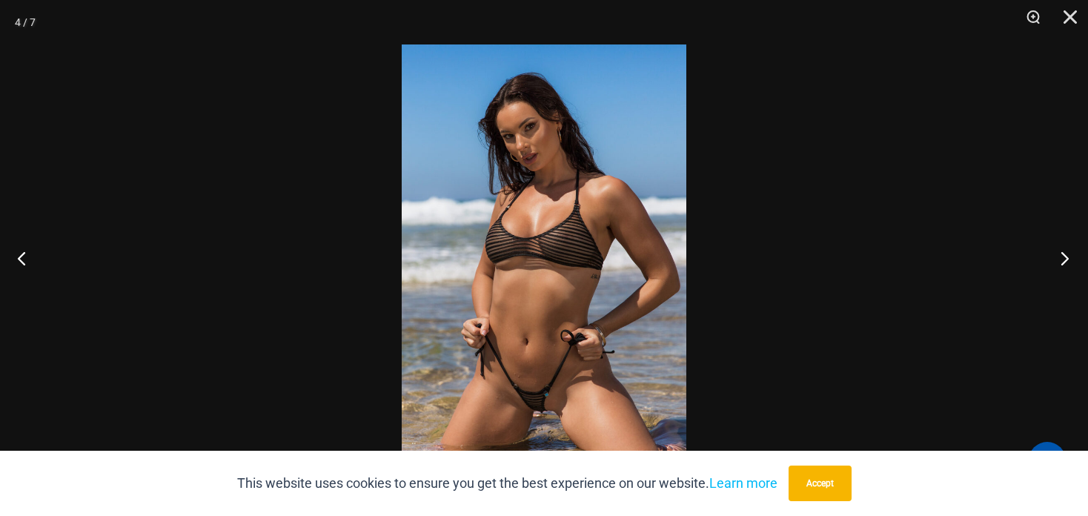
click at [1065, 256] on button "Next" at bounding box center [1060, 258] width 56 height 74
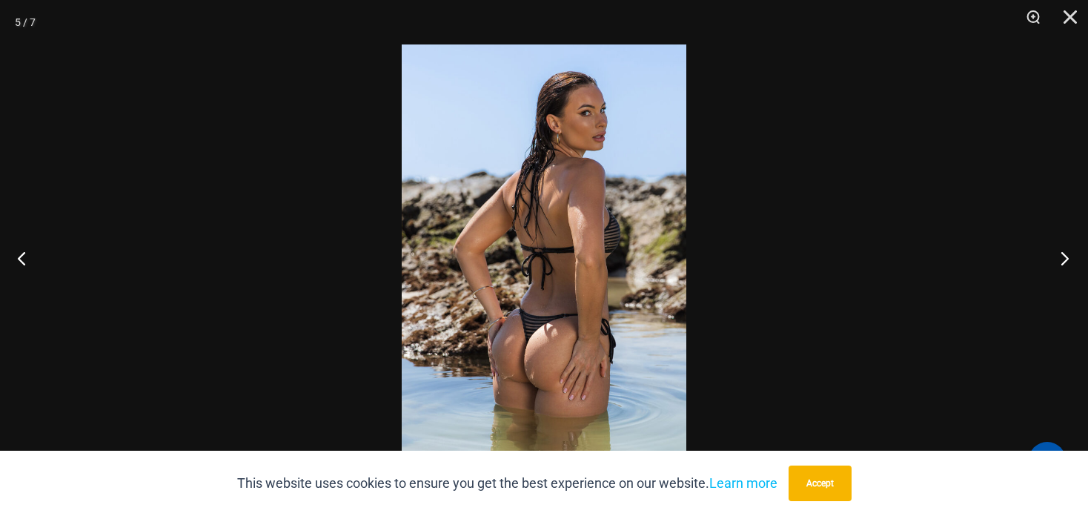
click at [1065, 256] on button "Next" at bounding box center [1060, 258] width 56 height 74
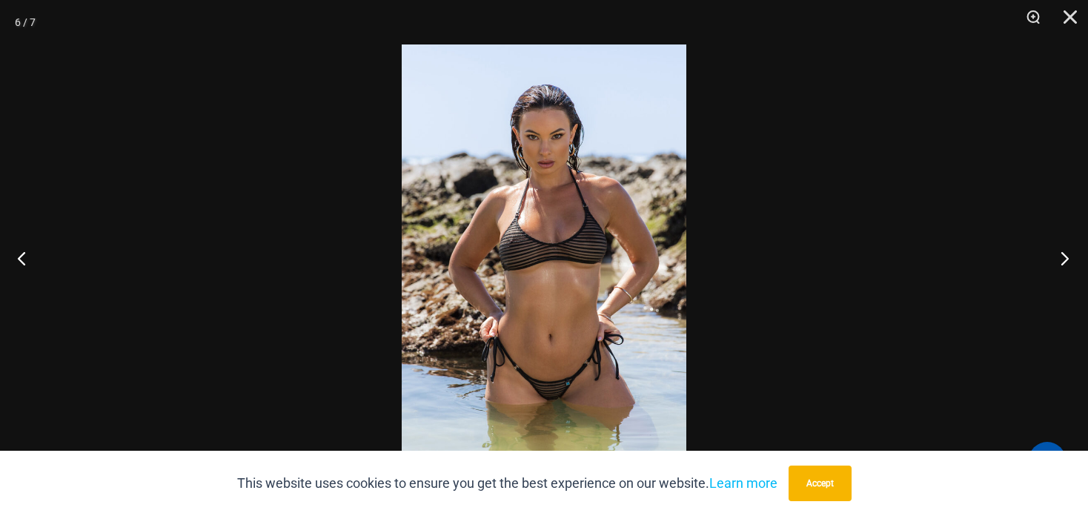
click at [1065, 256] on button "Next" at bounding box center [1060, 258] width 56 height 74
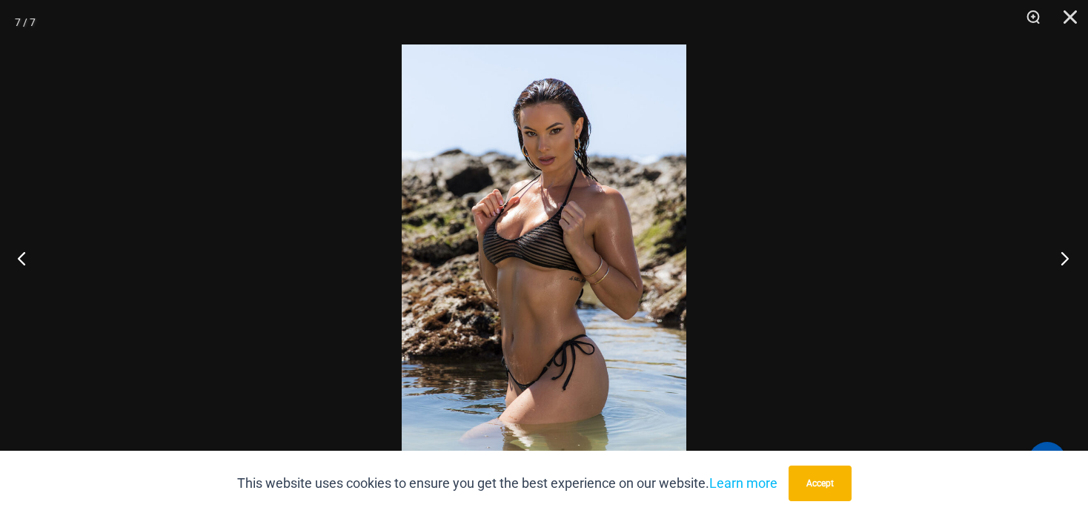
click at [1065, 256] on button "Next" at bounding box center [1060, 258] width 56 height 74
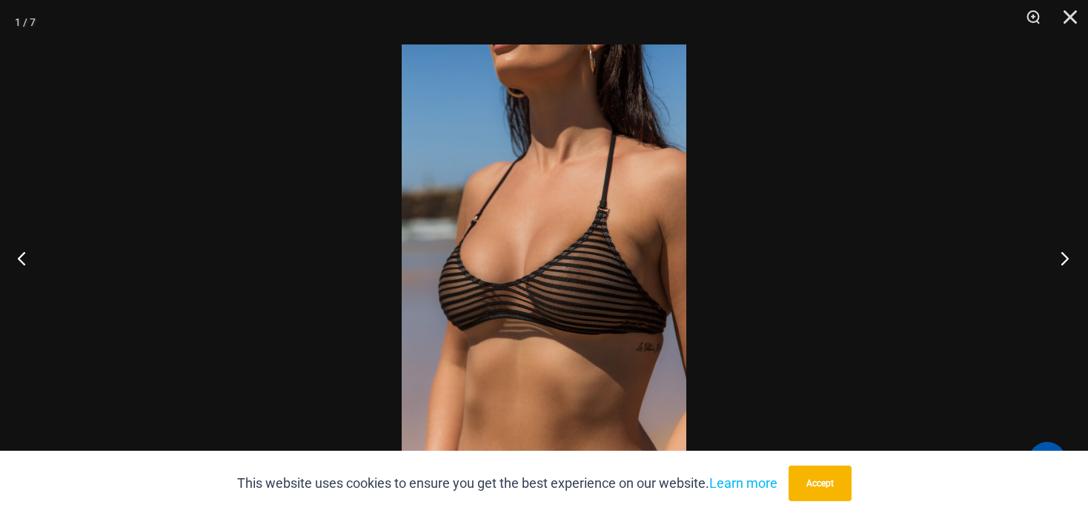
click at [1065, 256] on button "Next" at bounding box center [1060, 258] width 56 height 74
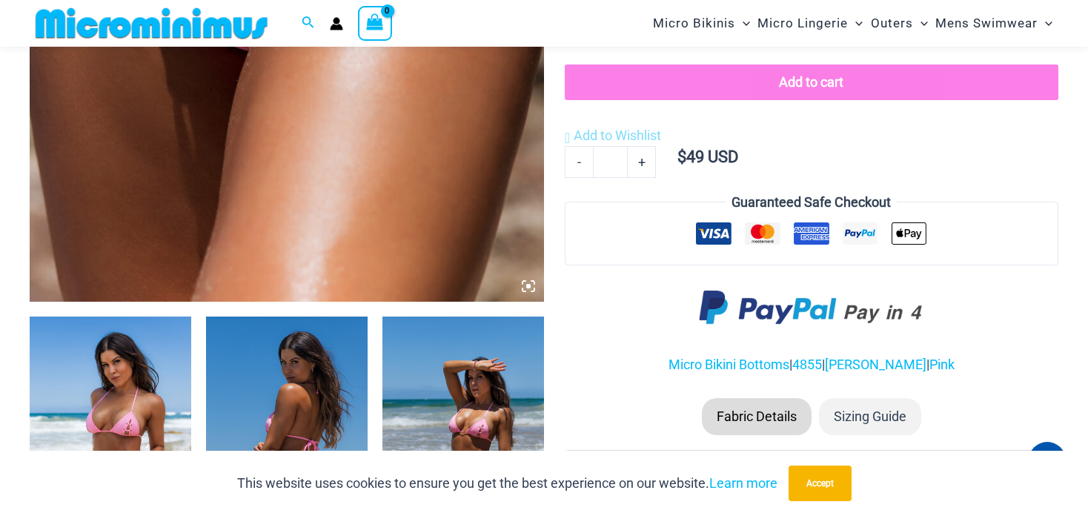
scroll to position [975, 0]
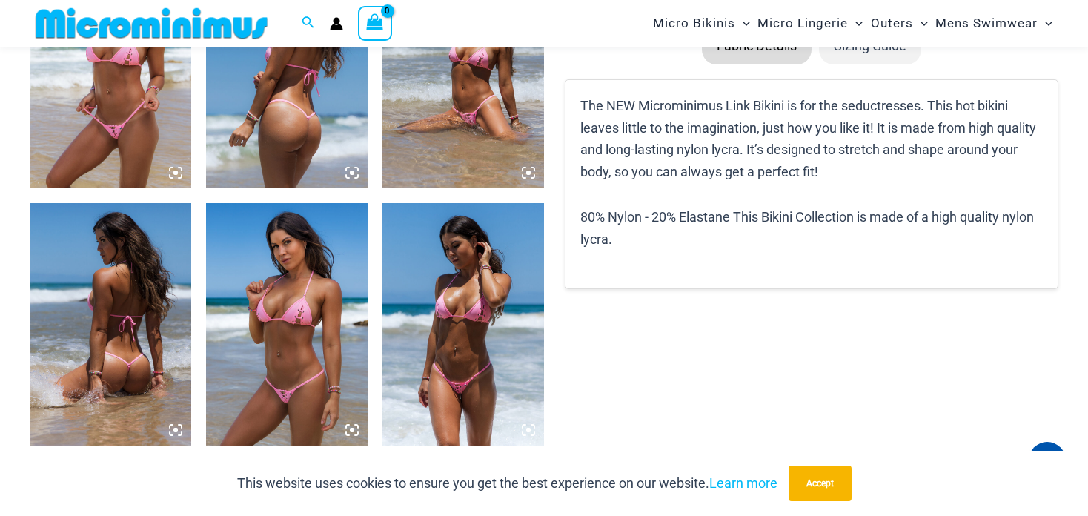
click at [116, 119] on img at bounding box center [111, 67] width 162 height 242
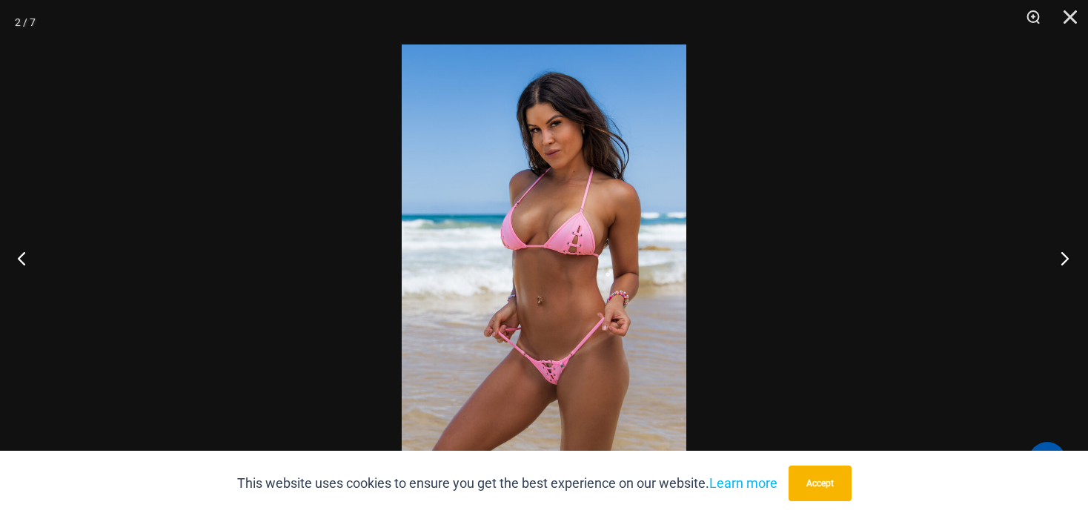
click at [1070, 247] on button "Next" at bounding box center [1060, 258] width 56 height 74
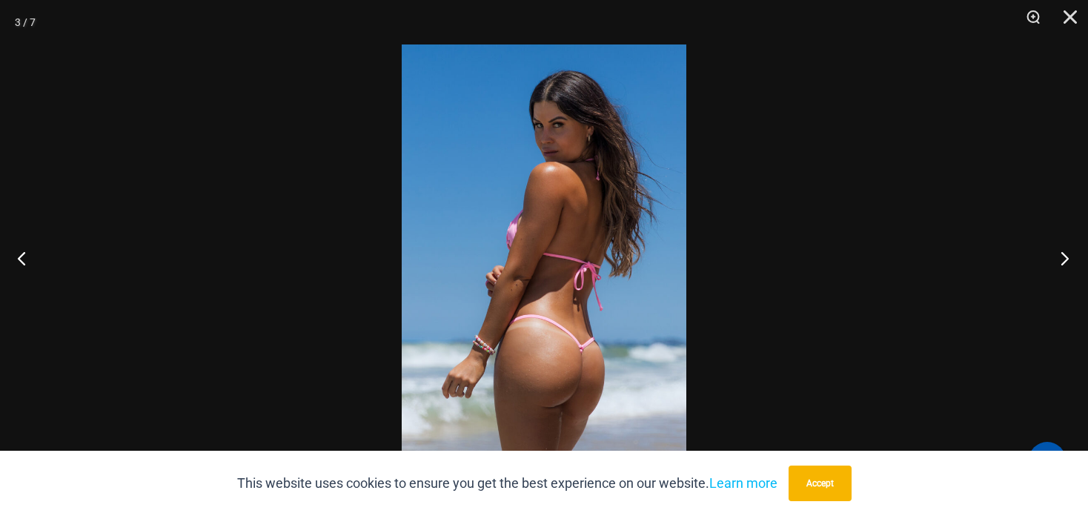
click at [1064, 258] on button "Next" at bounding box center [1060, 258] width 56 height 74
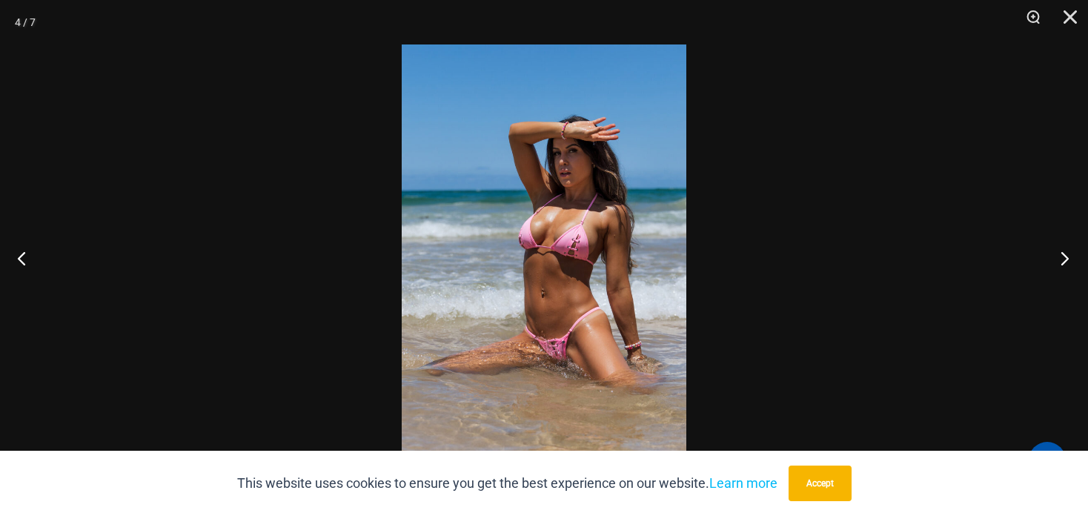
click at [1064, 258] on button "Next" at bounding box center [1060, 258] width 56 height 74
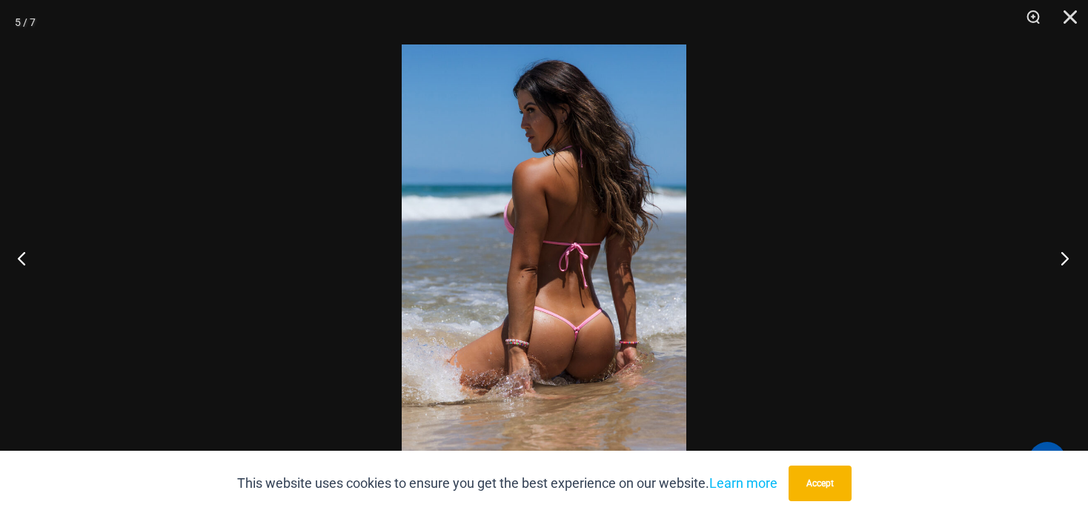
click at [1064, 258] on button "Next" at bounding box center [1060, 258] width 56 height 74
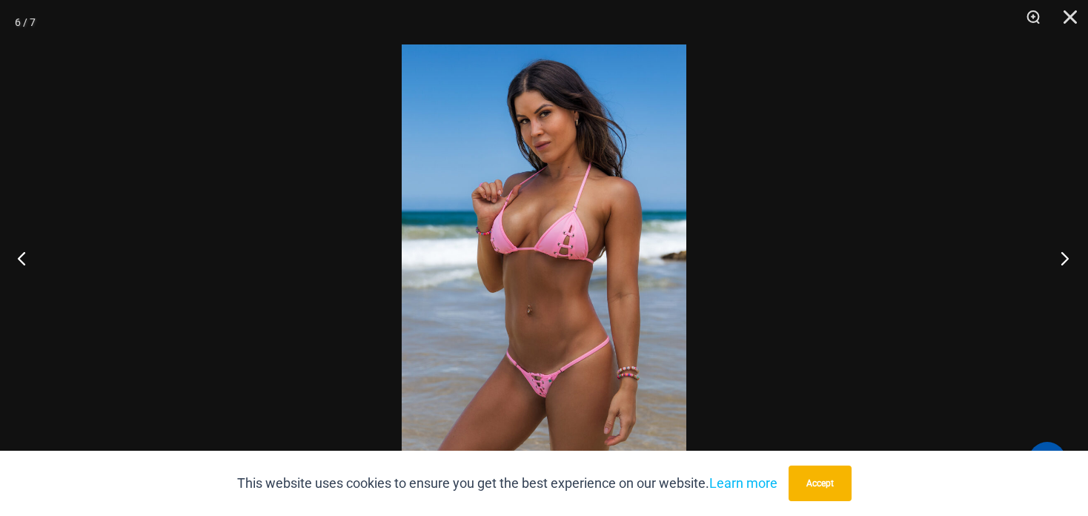
click at [1064, 258] on button "Next" at bounding box center [1060, 258] width 56 height 74
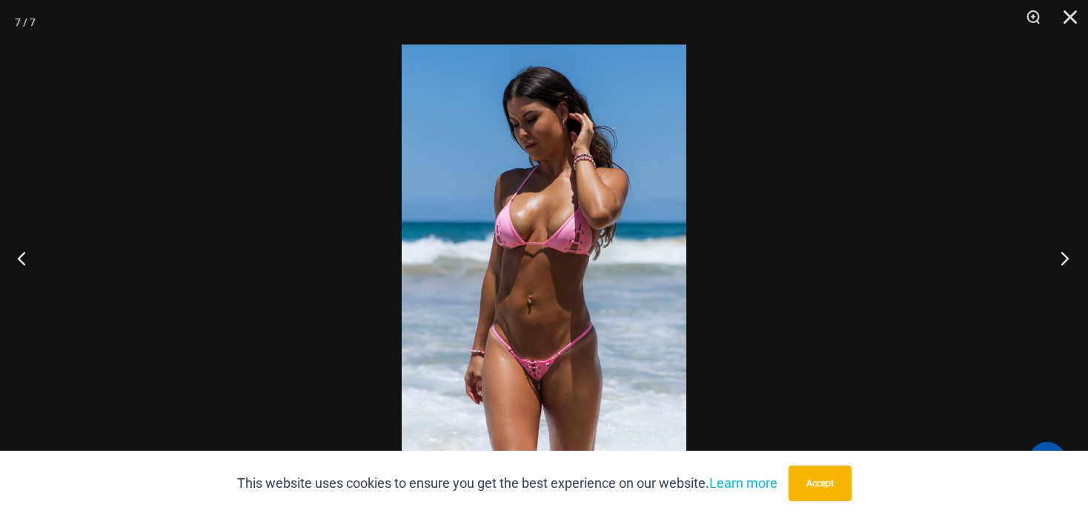
click at [1064, 258] on button "Next" at bounding box center [1060, 258] width 56 height 74
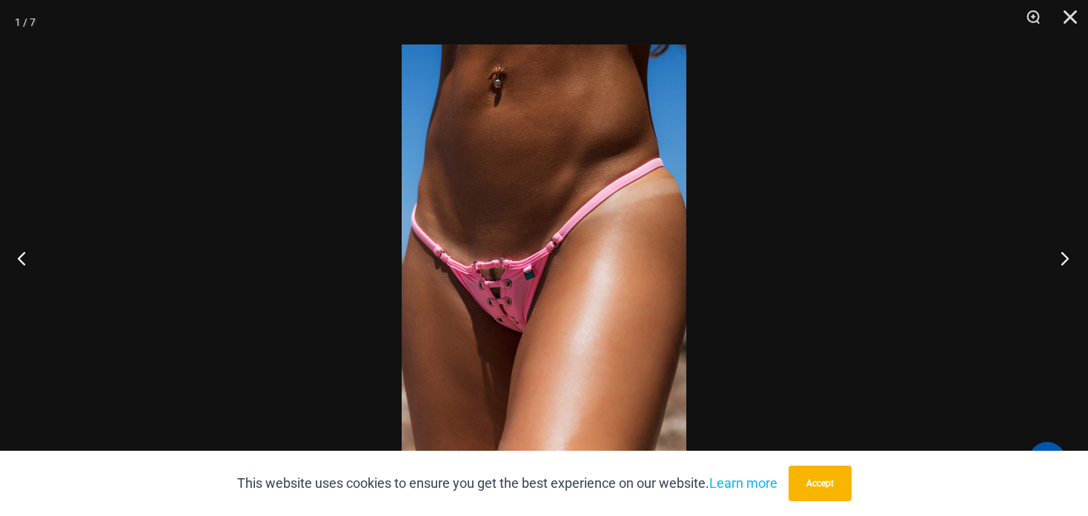
click at [1064, 258] on button "Next" at bounding box center [1060, 258] width 56 height 74
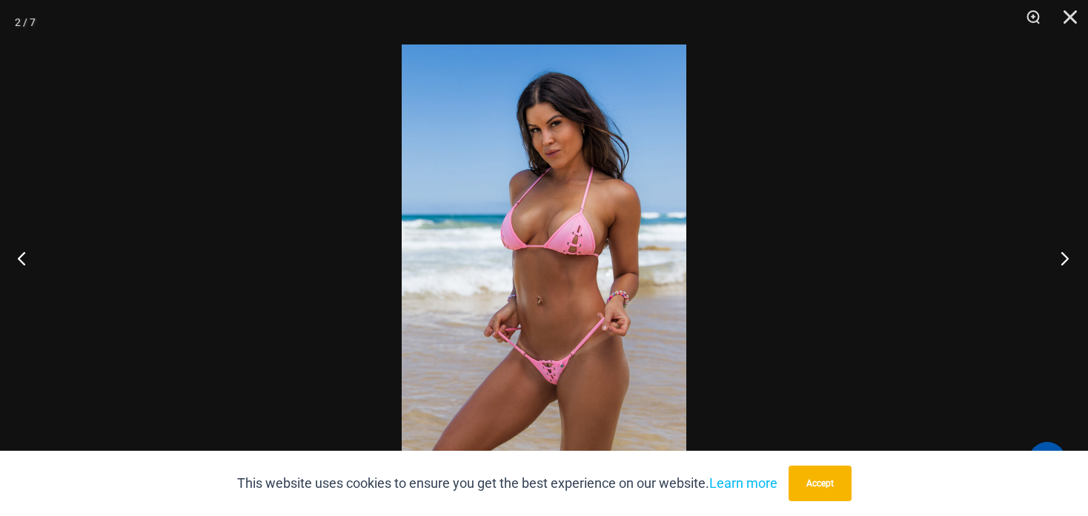
click at [1064, 258] on button "Next" at bounding box center [1060, 258] width 56 height 74
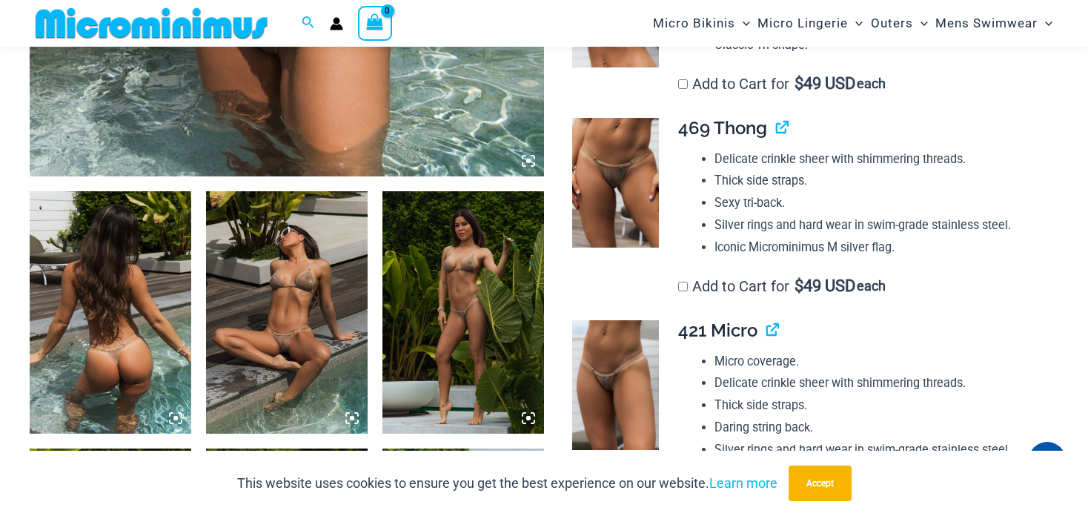
scroll to position [851, 0]
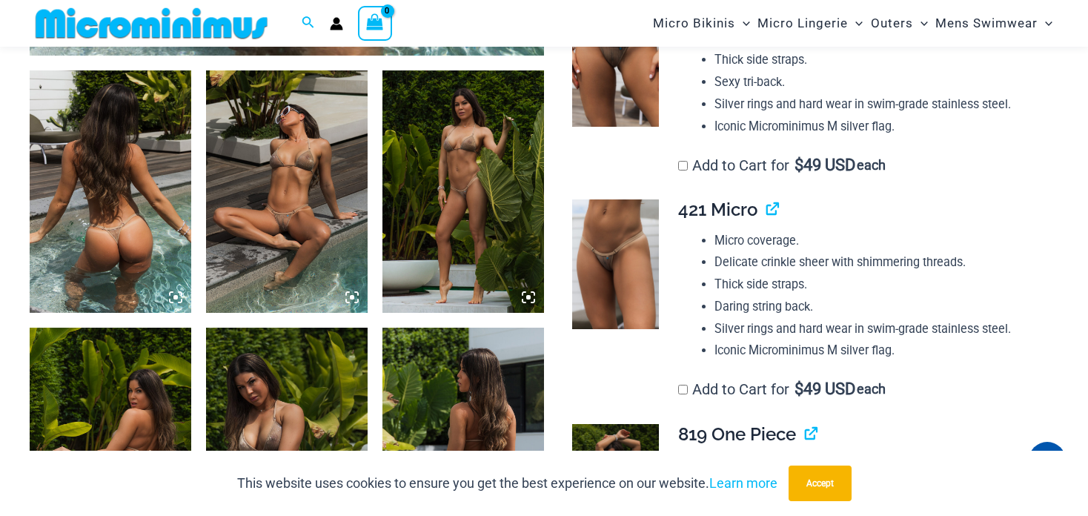
click at [619, 81] on img at bounding box center [615, 62] width 87 height 130
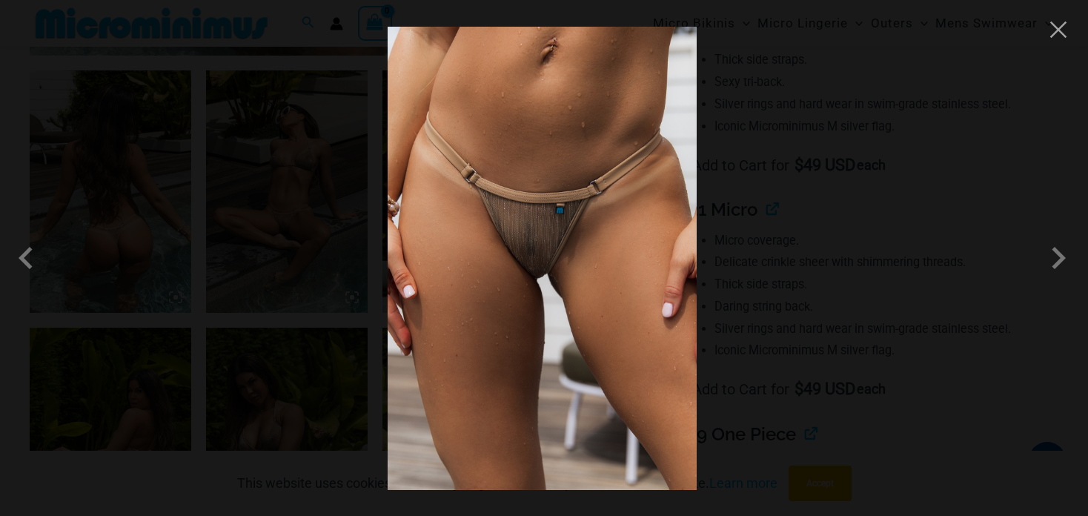
click at [529, 253] on img at bounding box center [541, 258] width 309 height 463
click at [1060, 254] on span at bounding box center [1058, 258] width 44 height 44
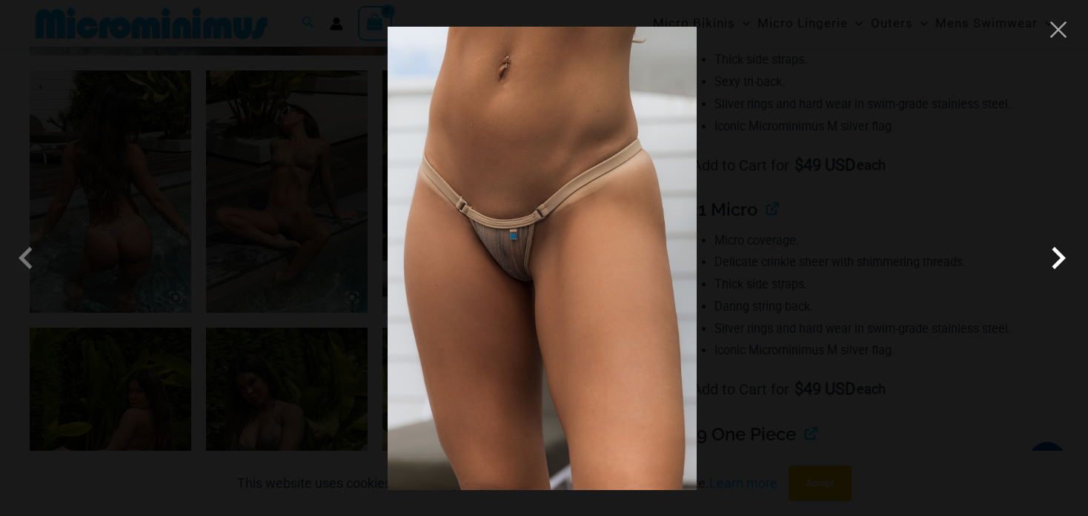
click at [1060, 254] on span at bounding box center [1058, 258] width 44 height 44
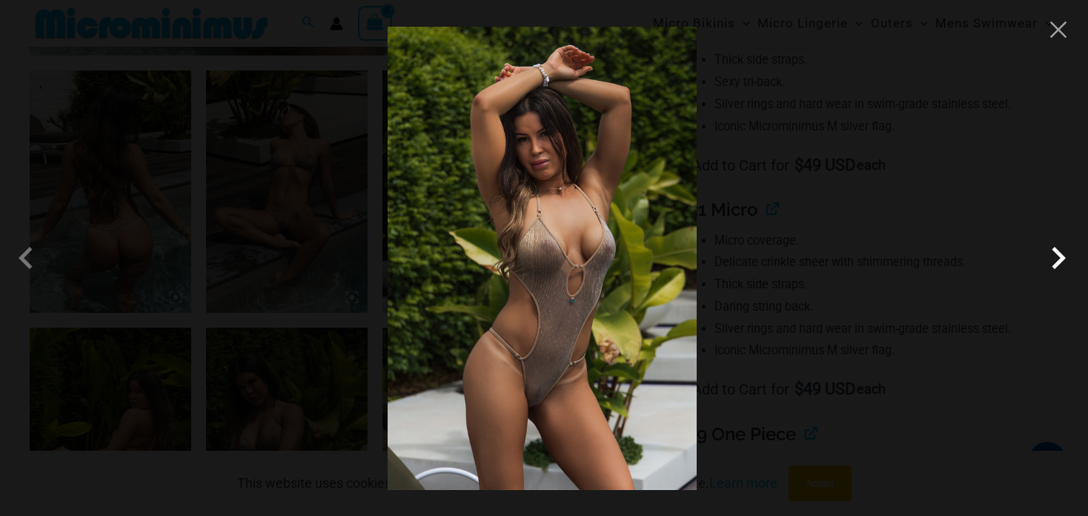
click at [1060, 253] on span at bounding box center [1058, 258] width 44 height 44
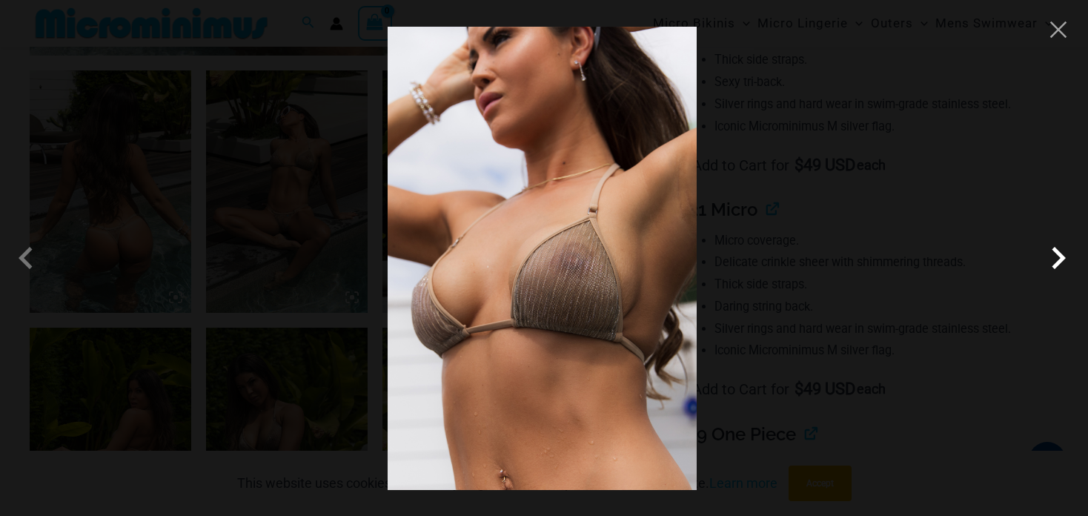
click at [1060, 253] on span at bounding box center [1058, 258] width 44 height 44
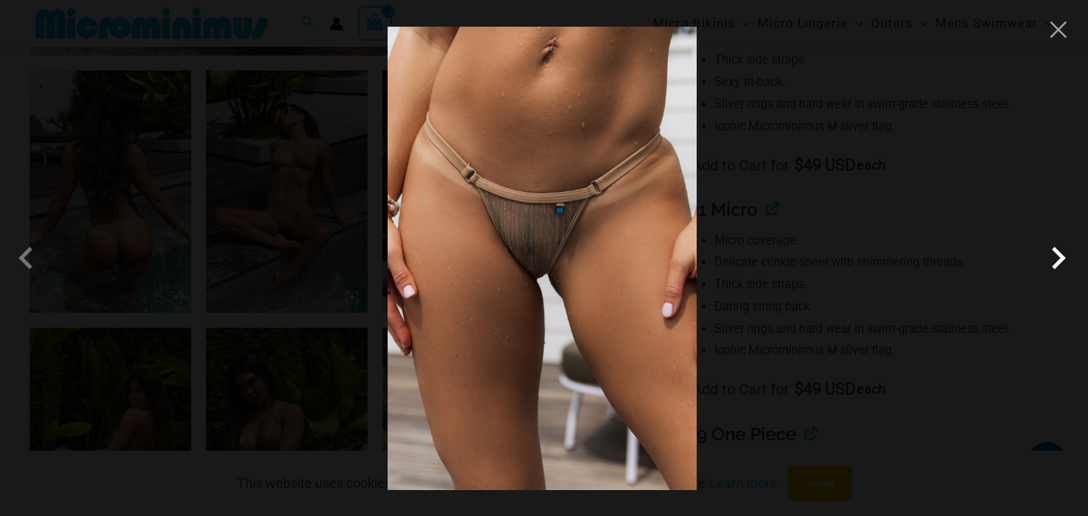
click at [1060, 253] on span at bounding box center [1058, 258] width 44 height 44
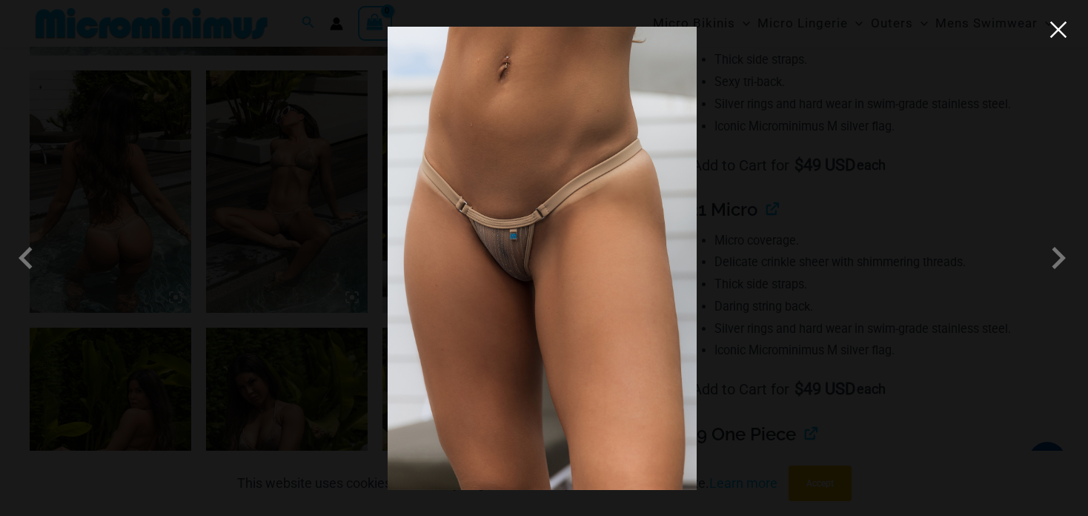
click at [1054, 28] on button "Close" at bounding box center [1058, 30] width 22 height 22
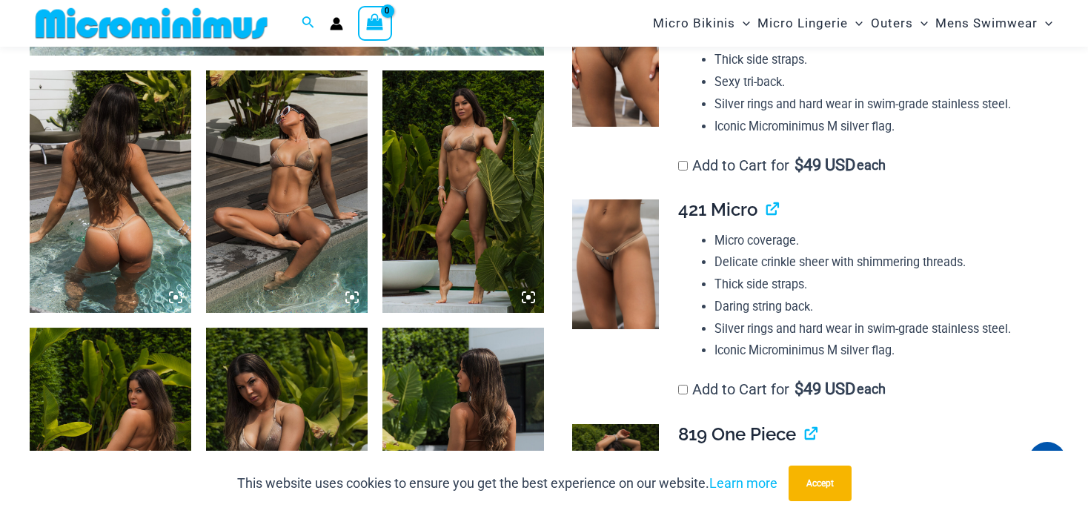
click at [277, 216] on img at bounding box center [287, 191] width 162 height 242
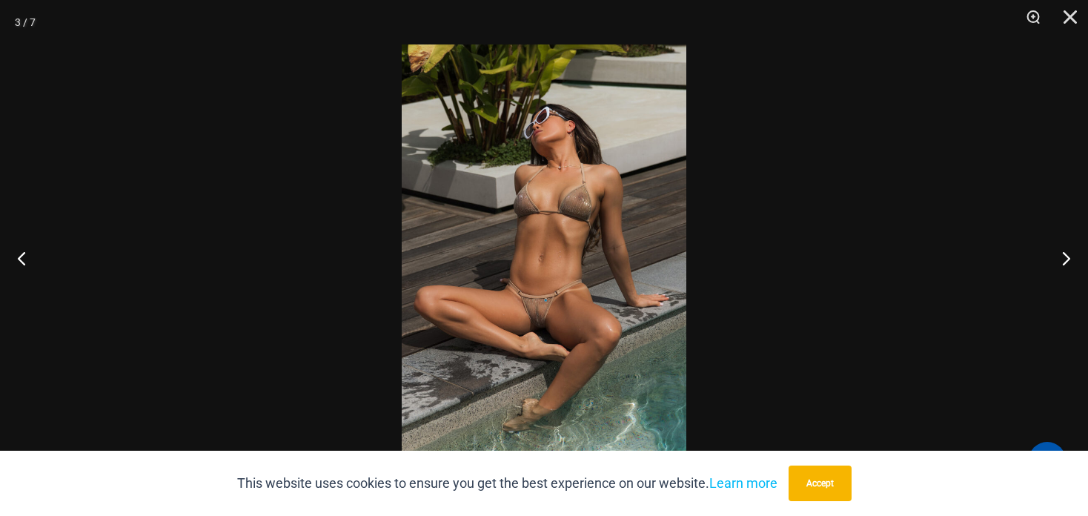
click at [533, 319] on img at bounding box center [544, 257] width 284 height 427
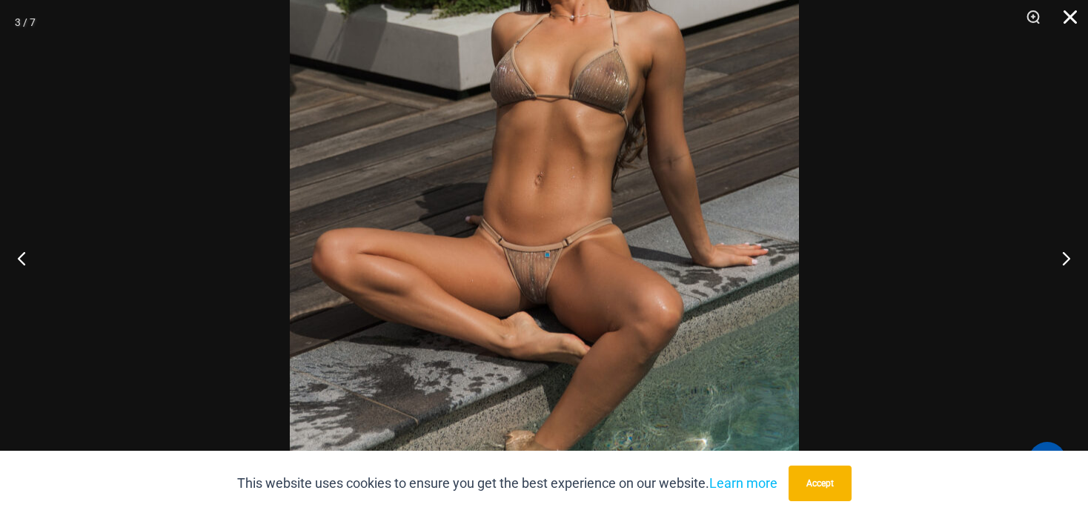
click at [1067, 16] on button "Close" at bounding box center [1064, 22] width 37 height 44
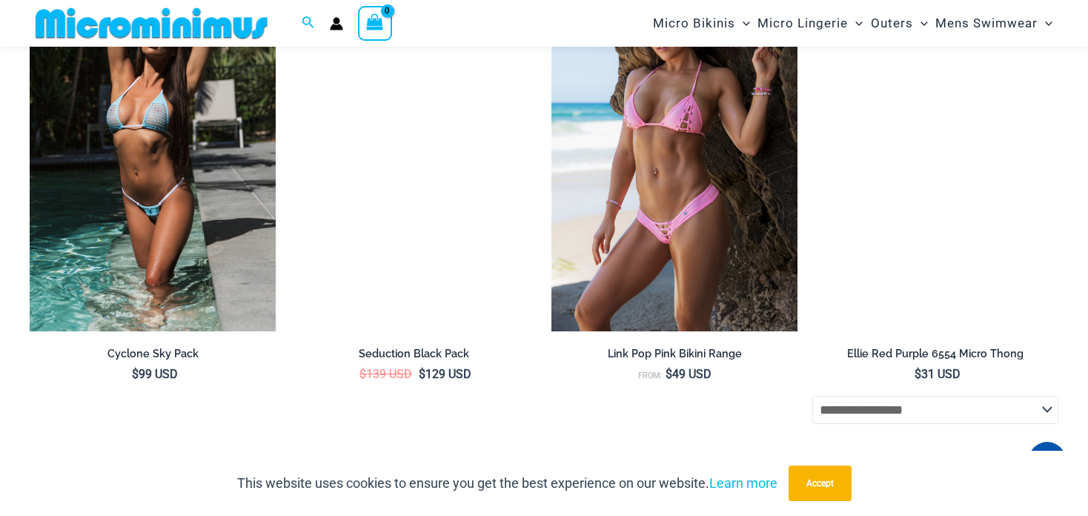
scroll to position [2950, 0]
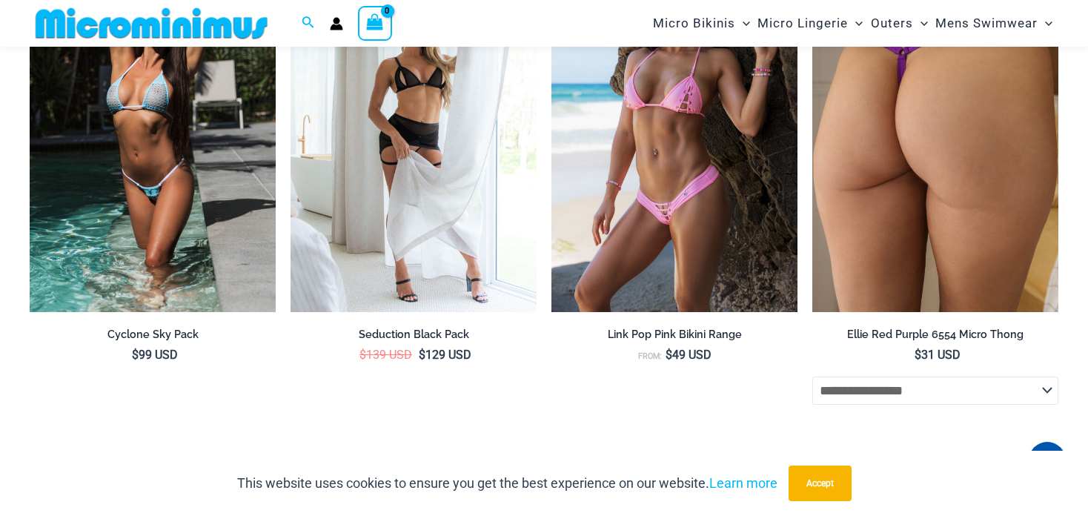
click at [903, 251] on img at bounding box center [935, 127] width 246 height 369
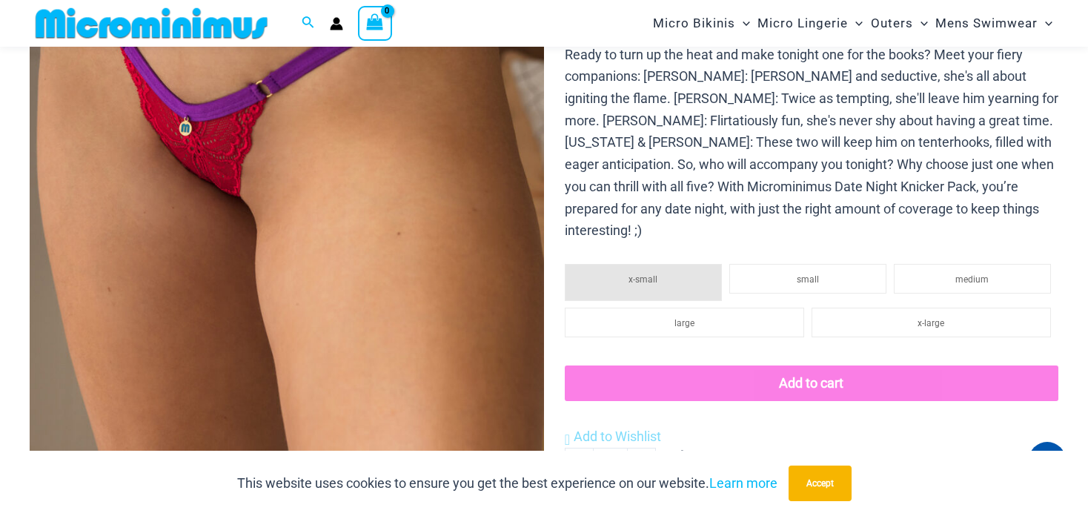
scroll to position [356, 0]
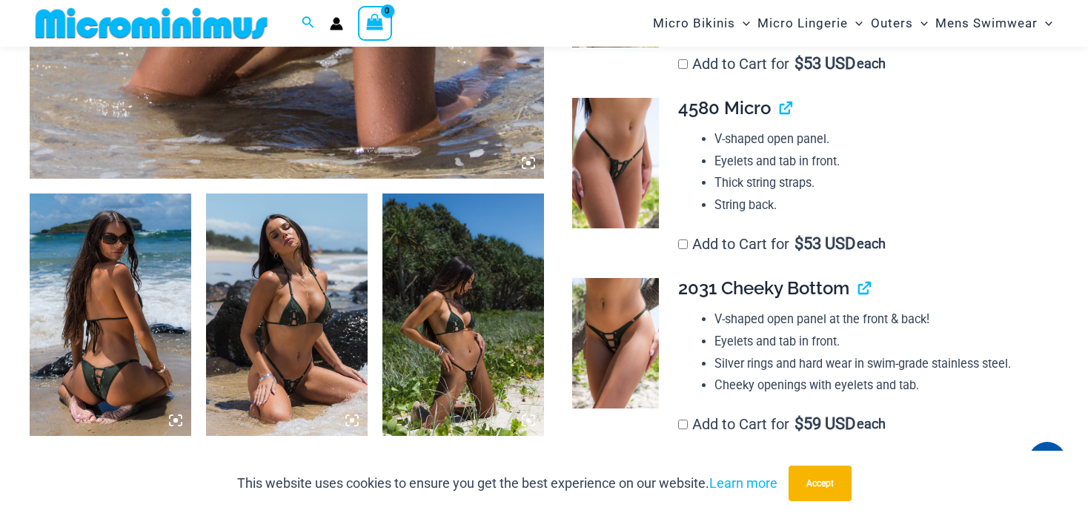
scroll to position [1098, 0]
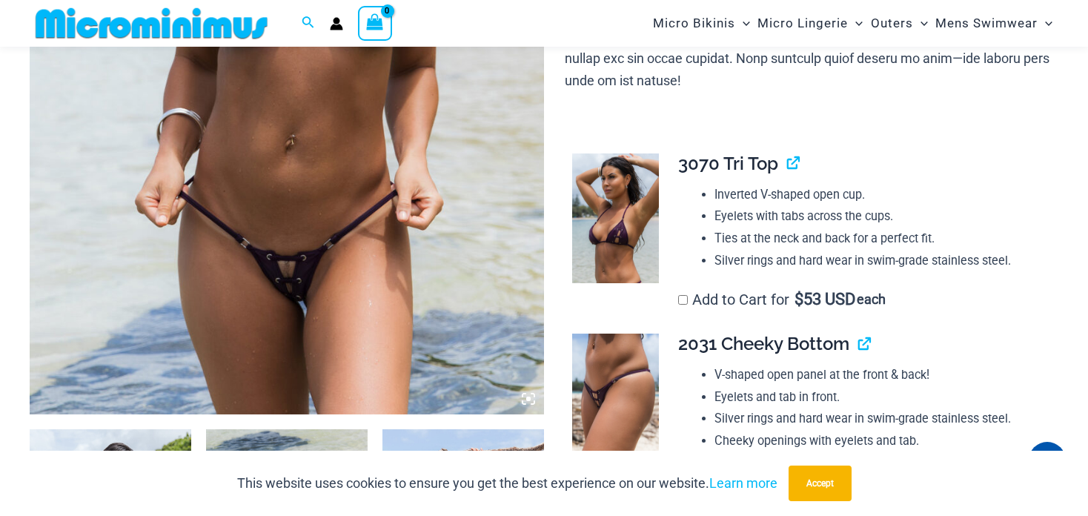
scroll to position [480, 0]
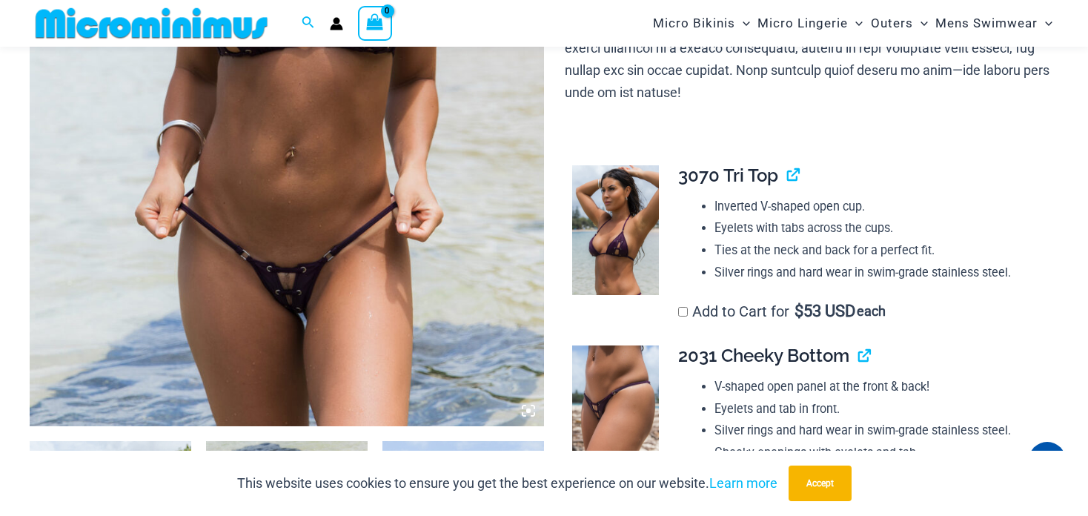
click at [299, 252] on img at bounding box center [287, 40] width 514 height 771
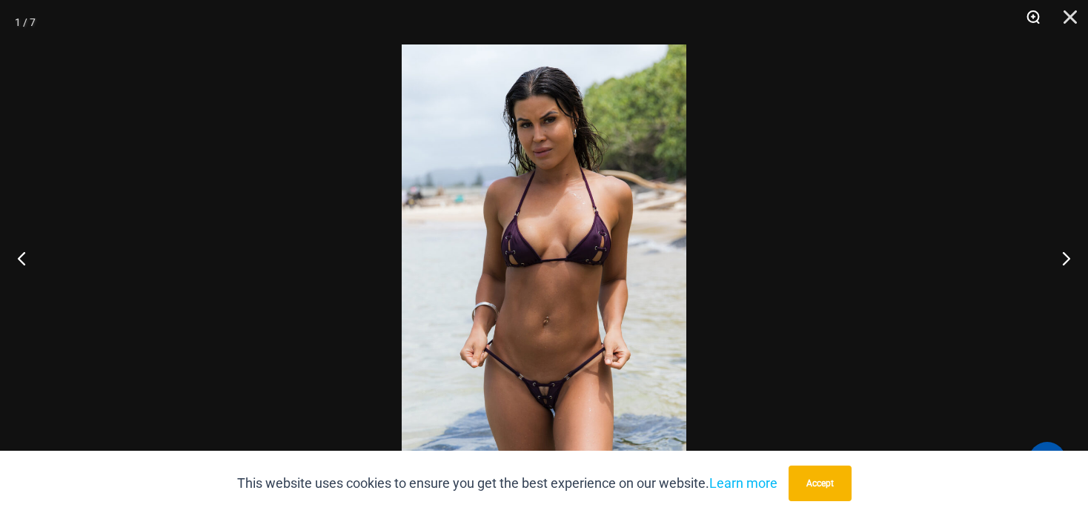
click at [1028, 19] on button "Zoom" at bounding box center [1027, 22] width 37 height 44
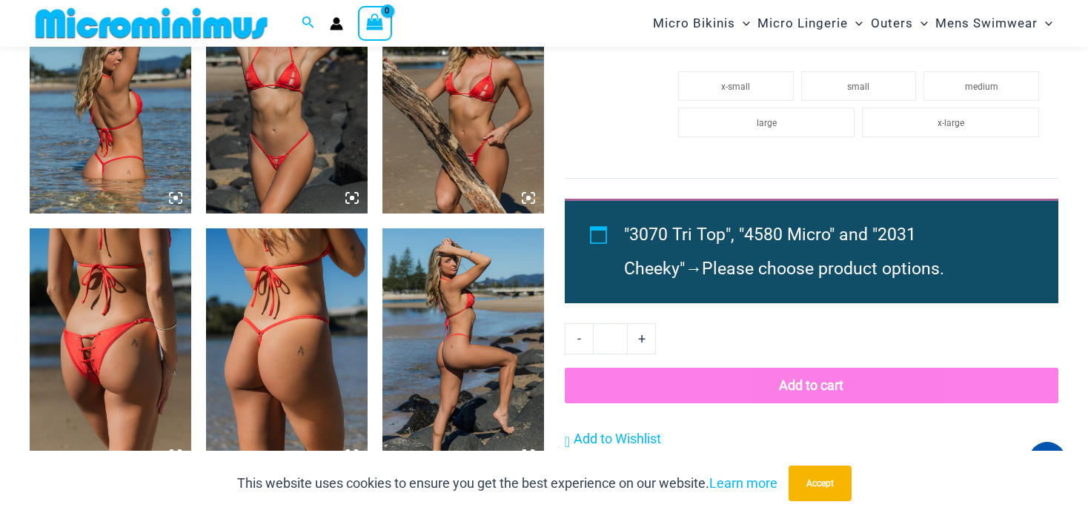
scroll to position [1591, 0]
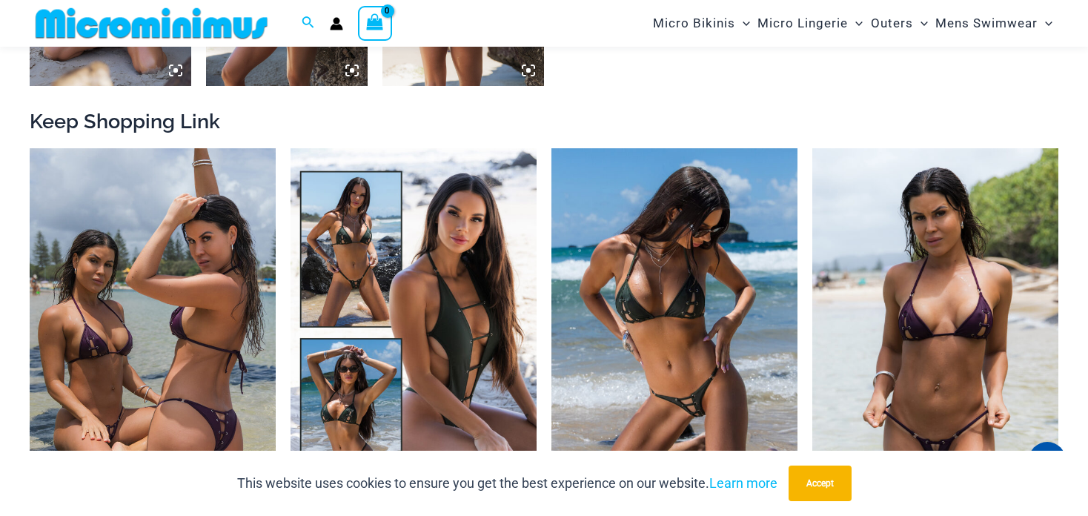
scroll to position [1468, 0]
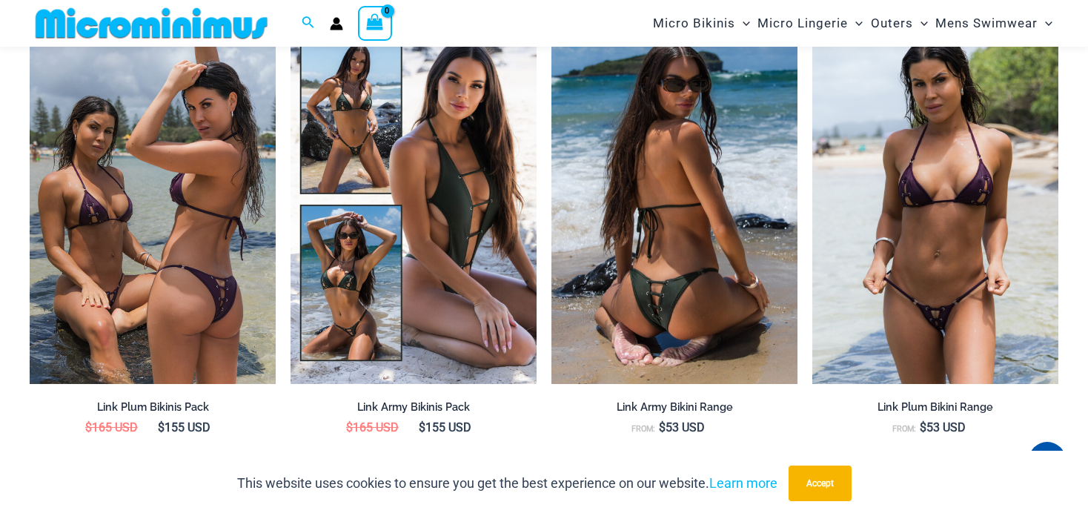
click at [585, 284] on img at bounding box center [674, 199] width 246 height 369
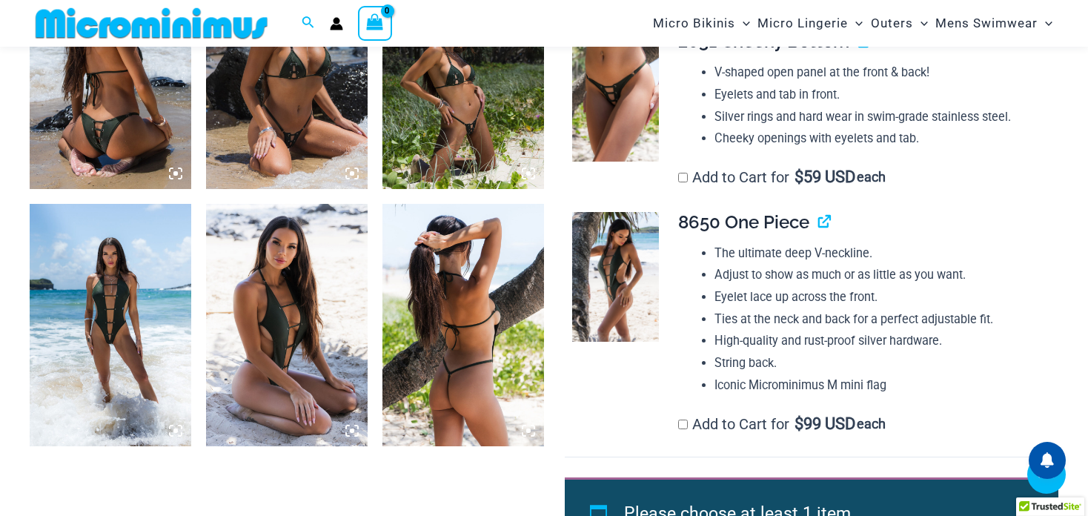
scroll to position [727, 0]
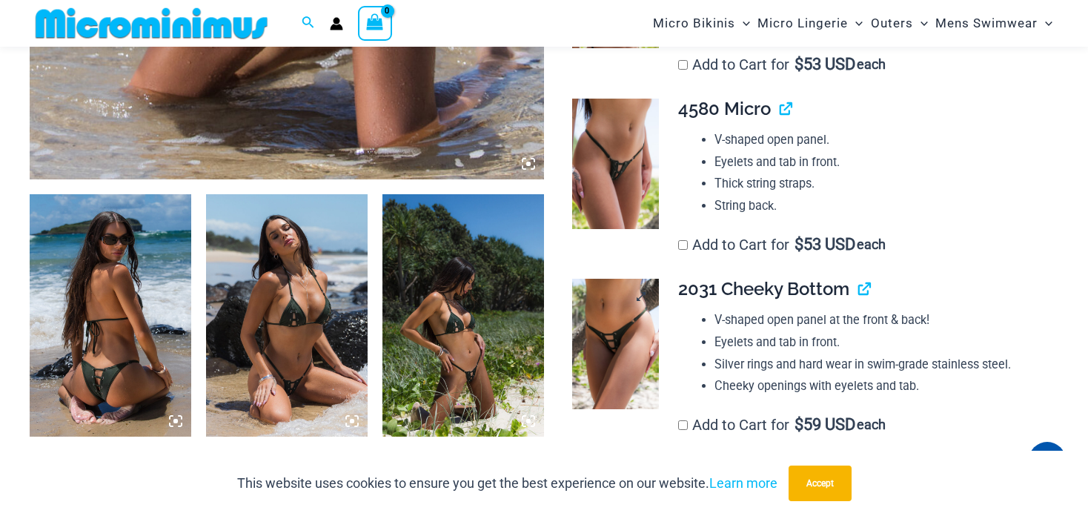
click at [639, 315] on img at bounding box center [615, 344] width 87 height 130
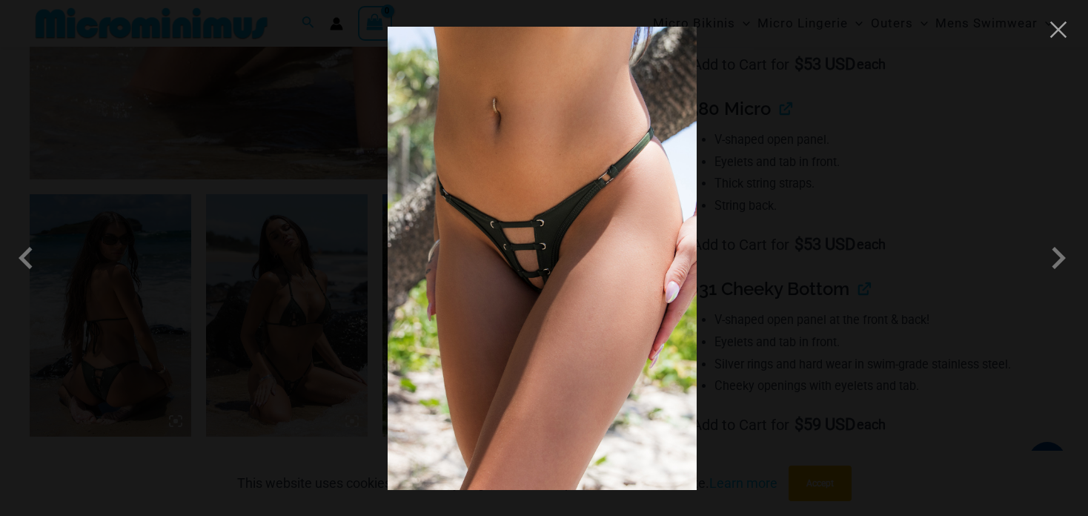
click at [538, 279] on img at bounding box center [541, 258] width 309 height 463
